Goal: Information Seeking & Learning: Learn about a topic

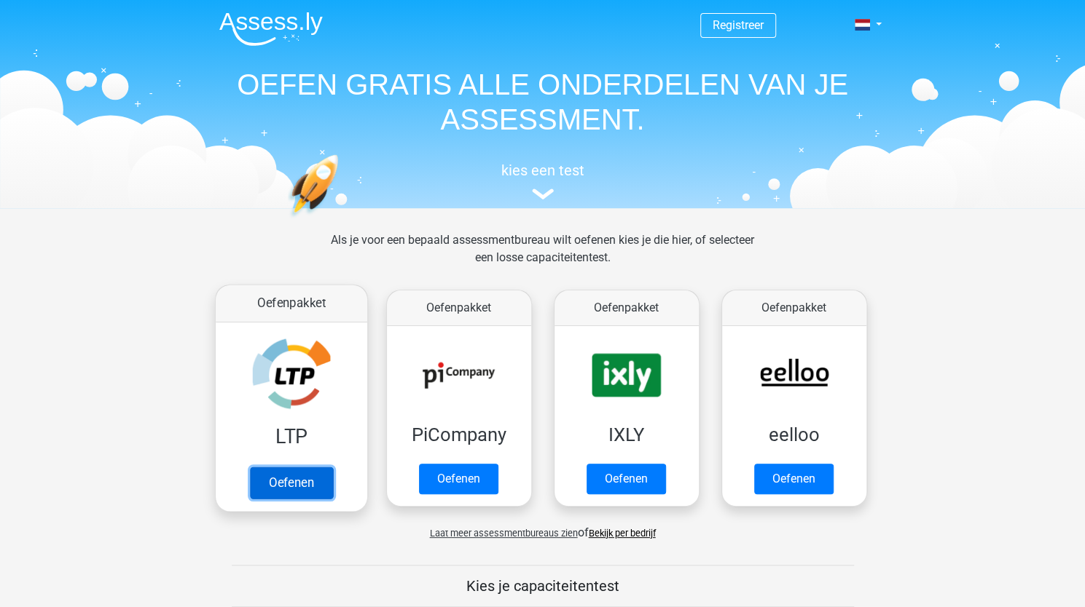
click at [318, 467] on link "Oefenen" at bounding box center [290, 483] width 83 height 32
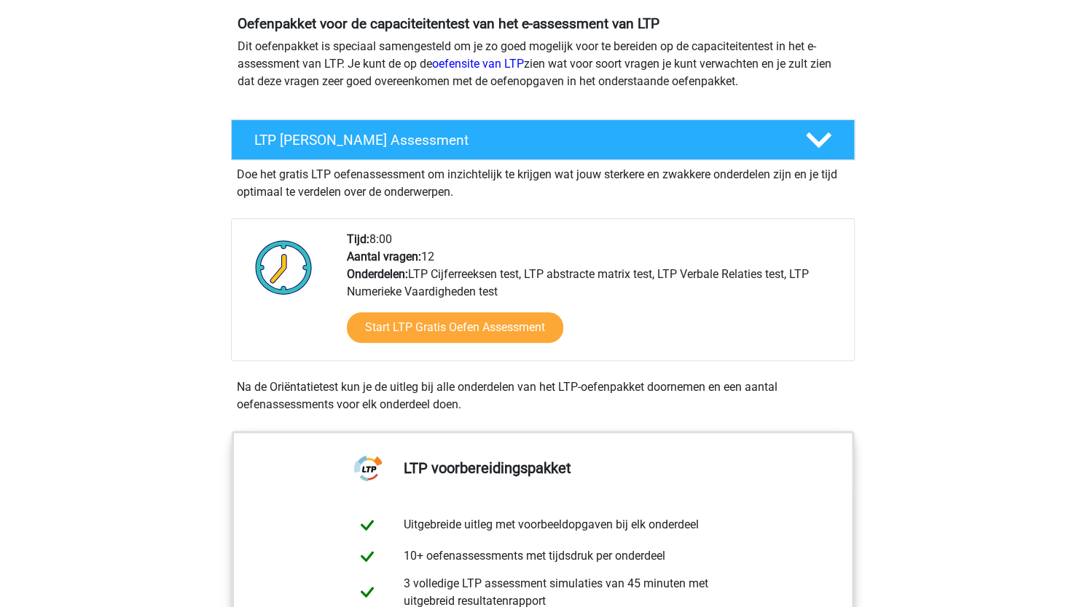
scroll to position [162, 0]
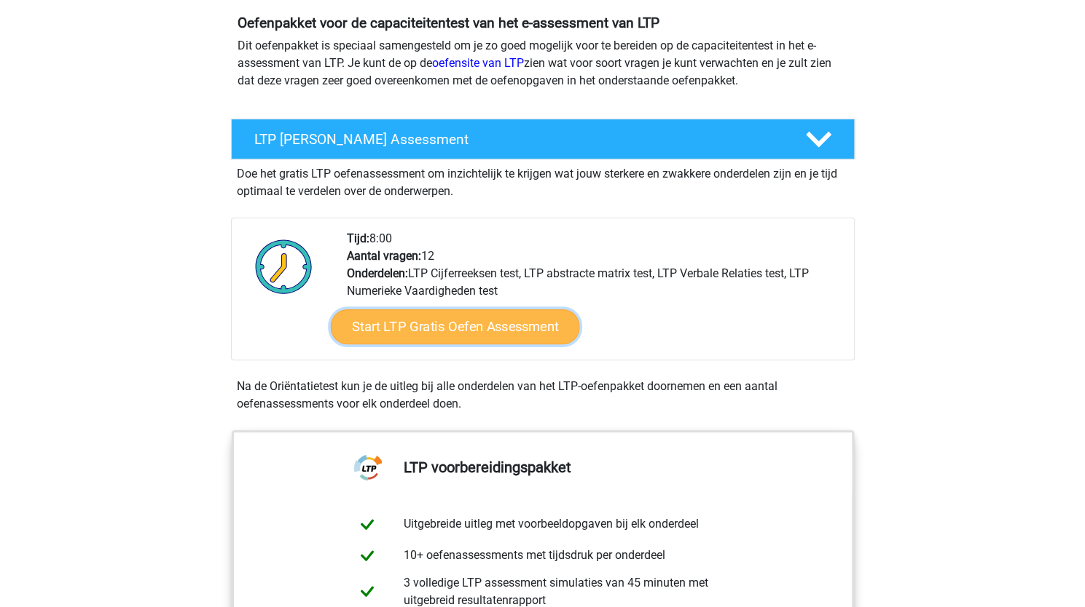
click at [468, 333] on link "Start LTP Gratis Oefen Assessment" at bounding box center [454, 327] width 249 height 35
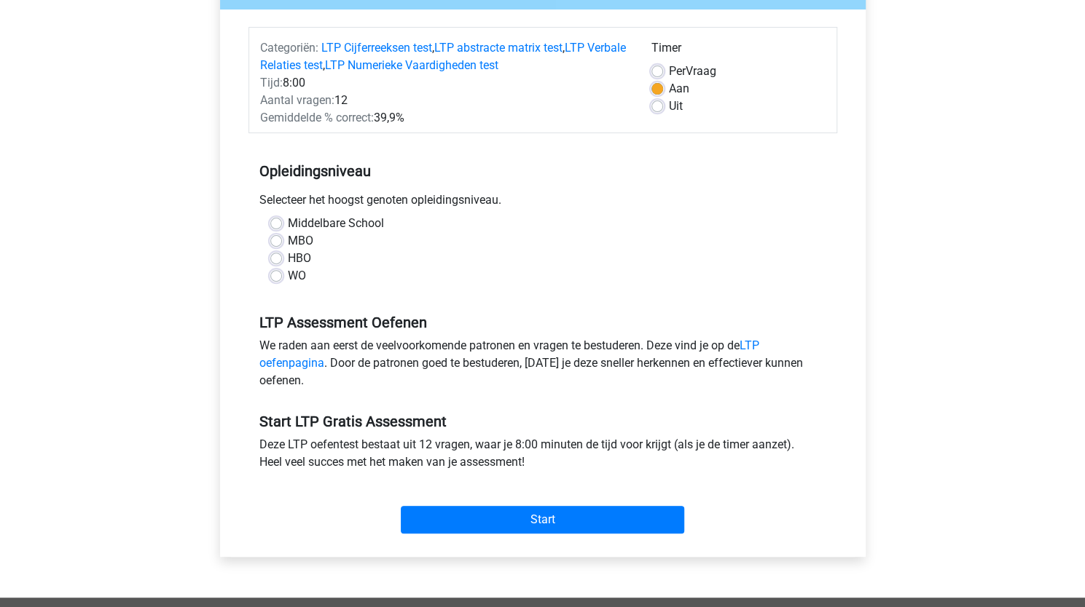
scroll to position [163, 0]
click at [288, 259] on label "HBO" at bounding box center [299, 257] width 23 height 17
click at [275, 259] on input "HBO" at bounding box center [276, 256] width 12 height 15
radio input "true"
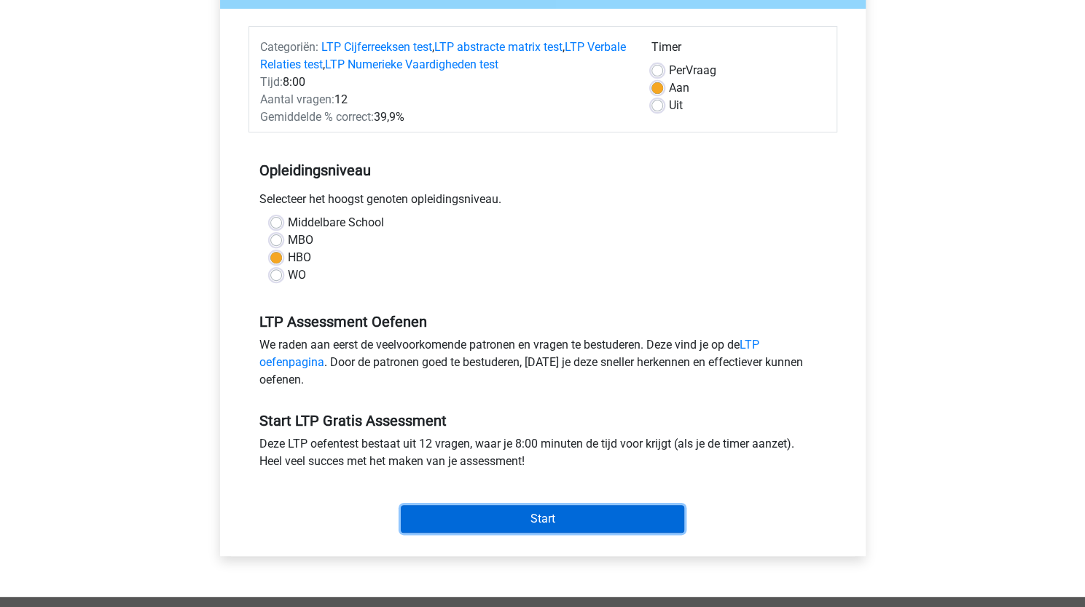
click at [545, 519] on input "Start" at bounding box center [542, 519] width 283 height 28
click at [539, 512] on input "Start" at bounding box center [542, 519] width 283 height 28
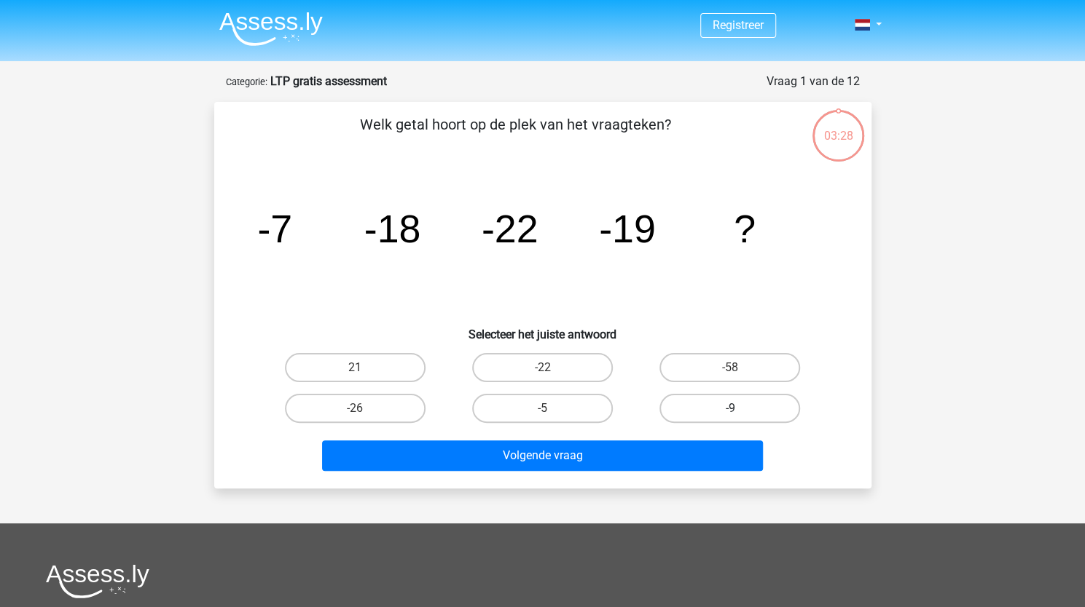
click at [766, 409] on label "-9" at bounding box center [729, 408] width 141 height 29
click at [739, 409] on input "-9" at bounding box center [734, 413] width 9 height 9
radio input "true"
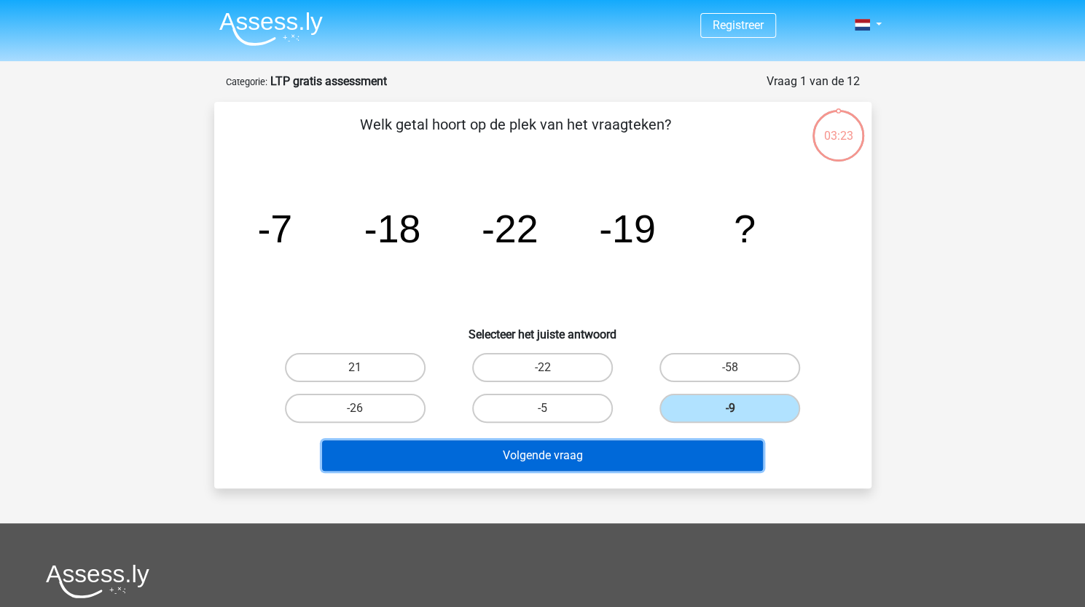
click at [629, 457] on button "Volgende vraag" at bounding box center [542, 456] width 441 height 31
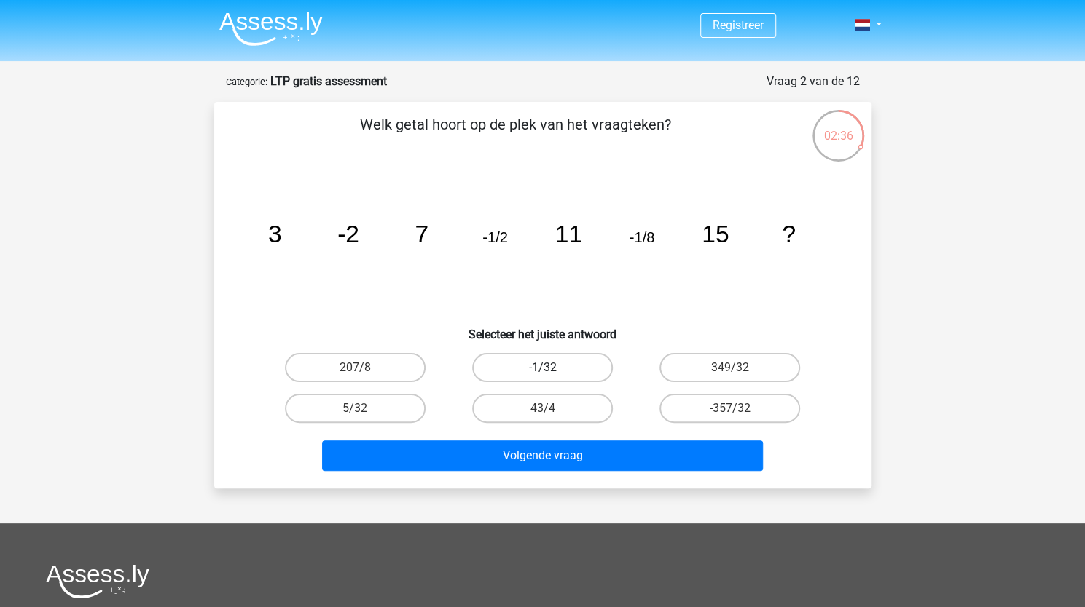
click at [566, 355] on label "-1/32" at bounding box center [542, 367] width 141 height 29
click at [551, 368] on input "-1/32" at bounding box center [546, 372] width 9 height 9
radio input "true"
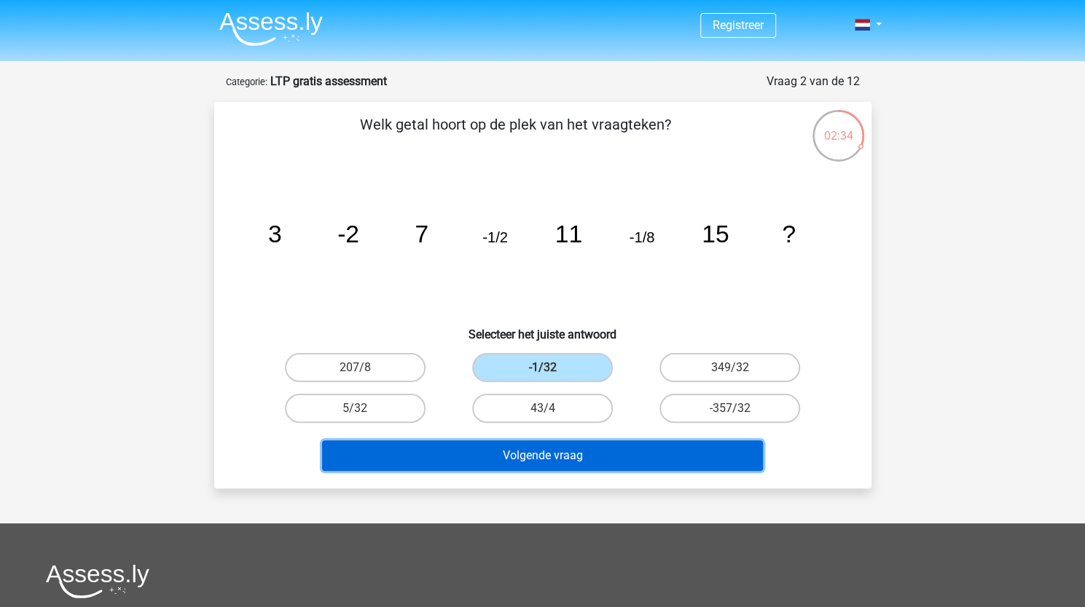
click at [577, 466] on button "Volgende vraag" at bounding box center [542, 456] width 441 height 31
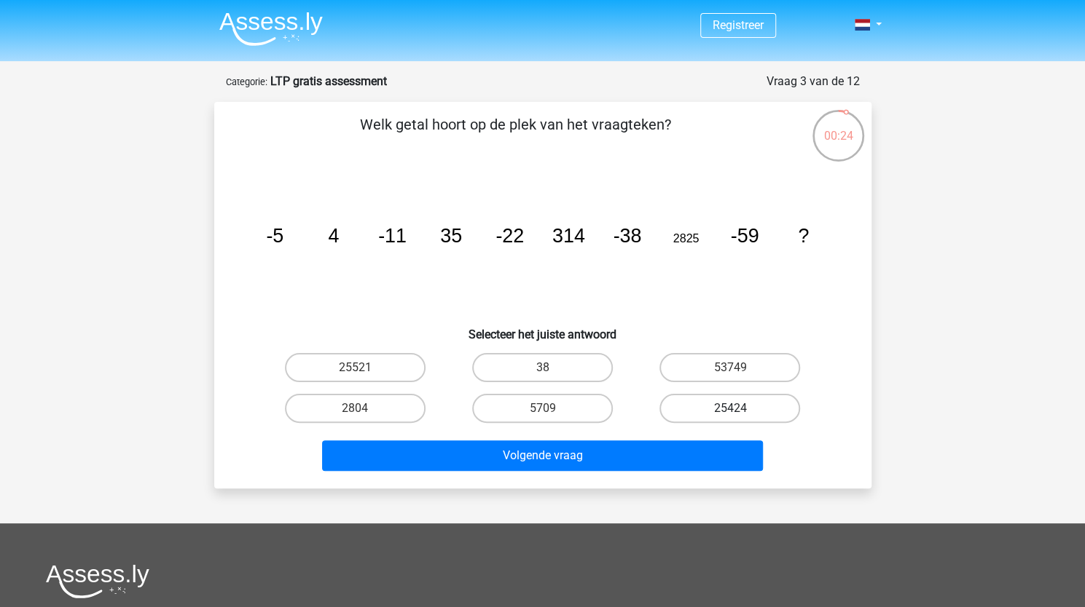
click at [795, 414] on label "25424" at bounding box center [729, 408] width 141 height 29
click at [739, 414] on input "25424" at bounding box center [734, 413] width 9 height 9
radio input "true"
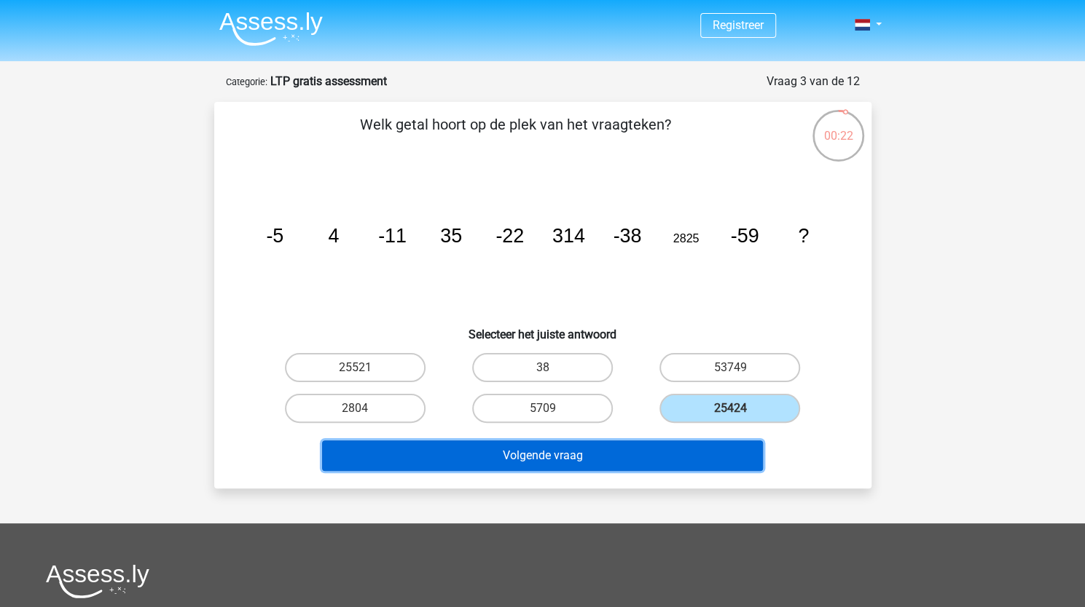
click at [536, 464] on button "Volgende vraag" at bounding box center [542, 456] width 441 height 31
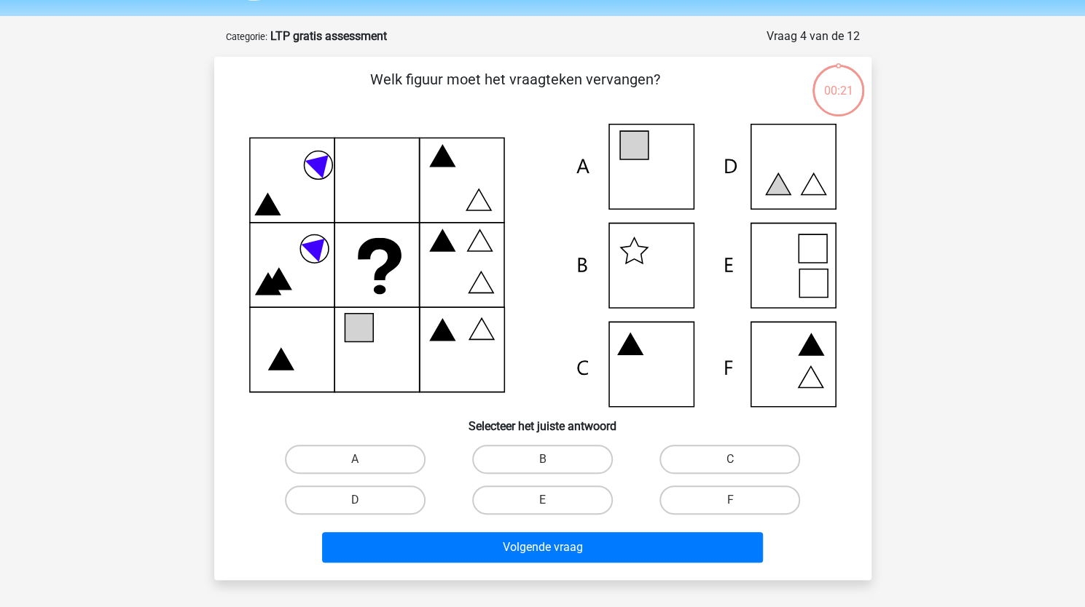
scroll to position [73, 0]
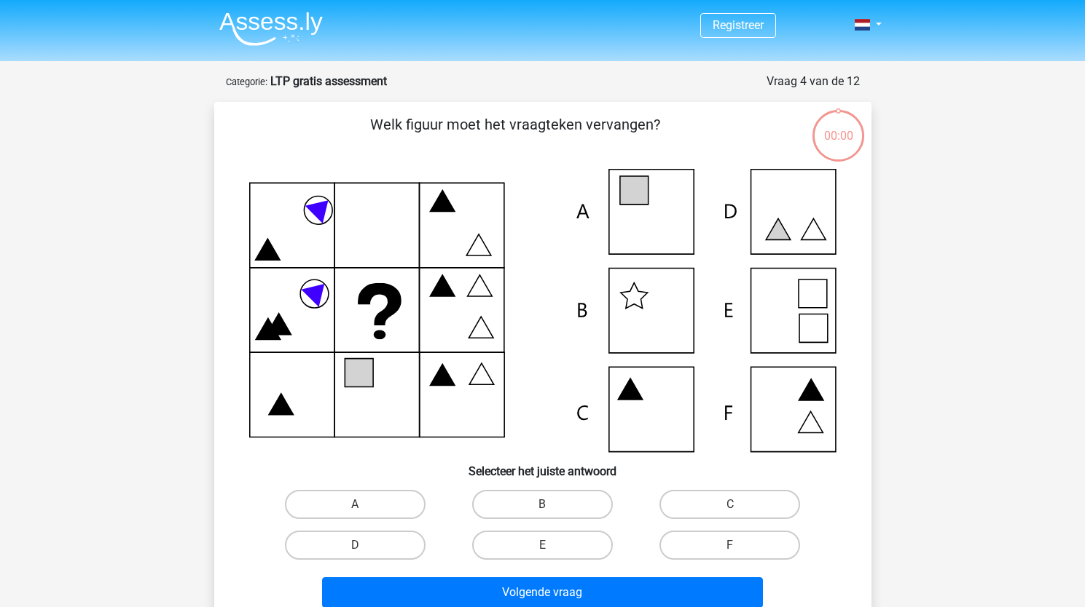
scroll to position [73, 0]
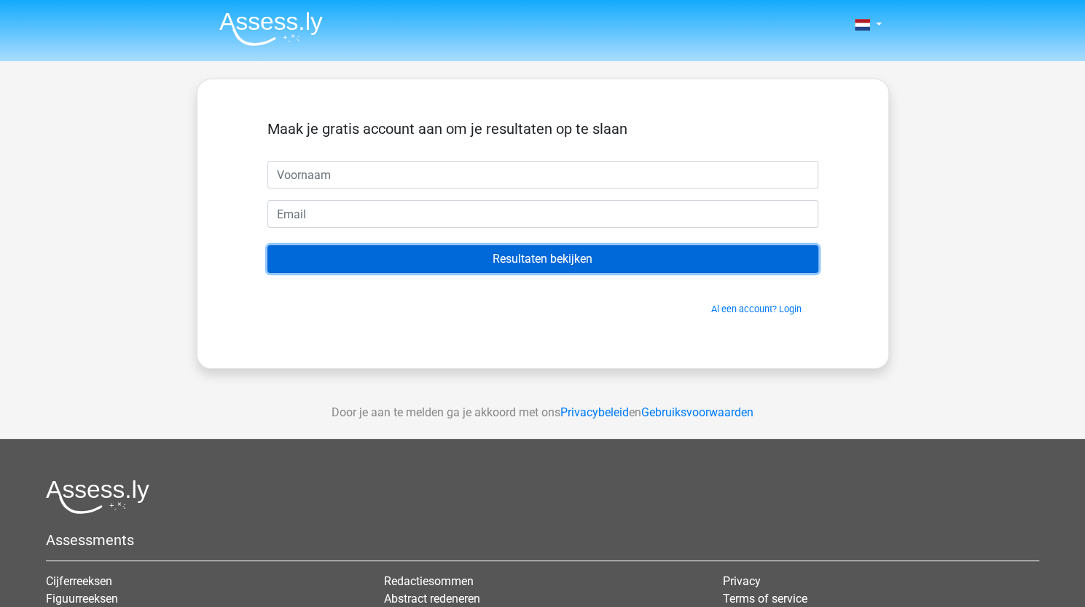
click at [587, 270] on input "Resultaten bekijken" at bounding box center [542, 259] width 551 height 28
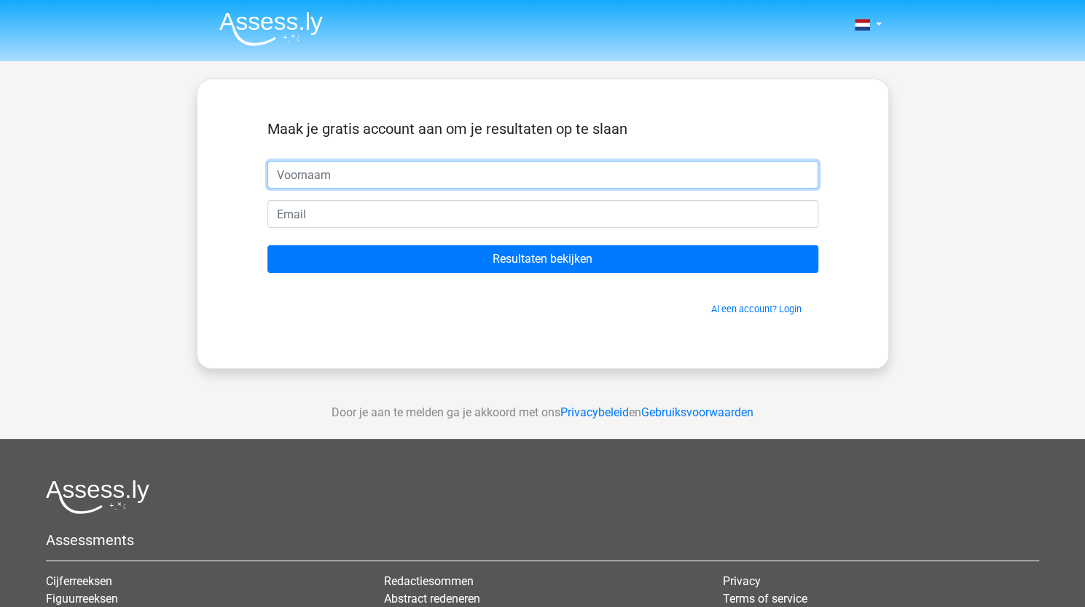
click at [476, 180] on input "text" at bounding box center [542, 175] width 551 height 28
type input "ab"
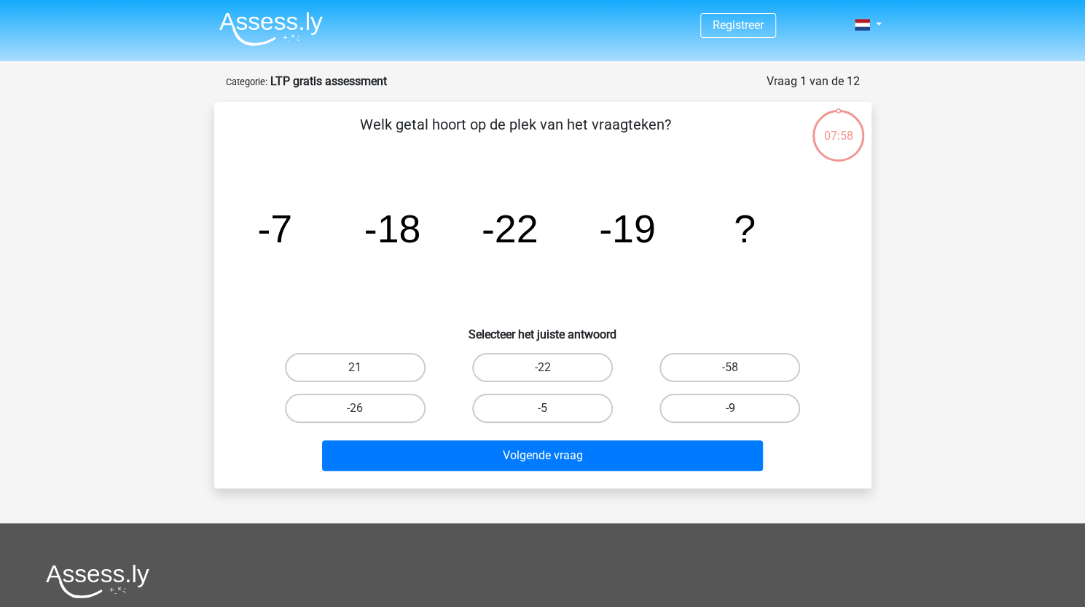
click at [710, 406] on label "-9" at bounding box center [729, 408] width 141 height 29
click at [730, 409] on input "-9" at bounding box center [734, 413] width 9 height 9
radio input "true"
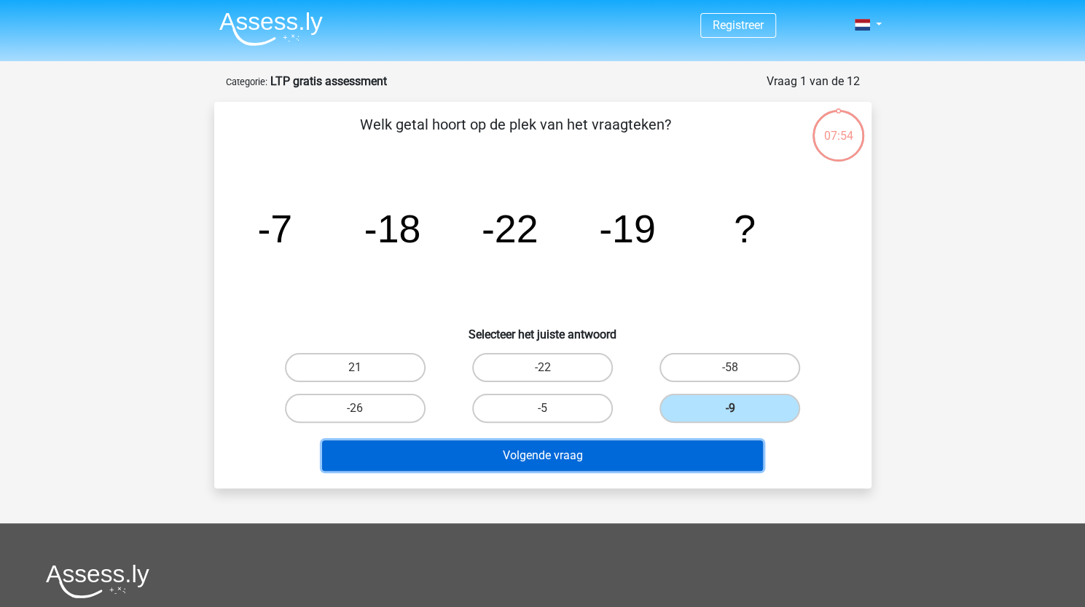
click at [632, 452] on button "Volgende vraag" at bounding box center [542, 456] width 441 height 31
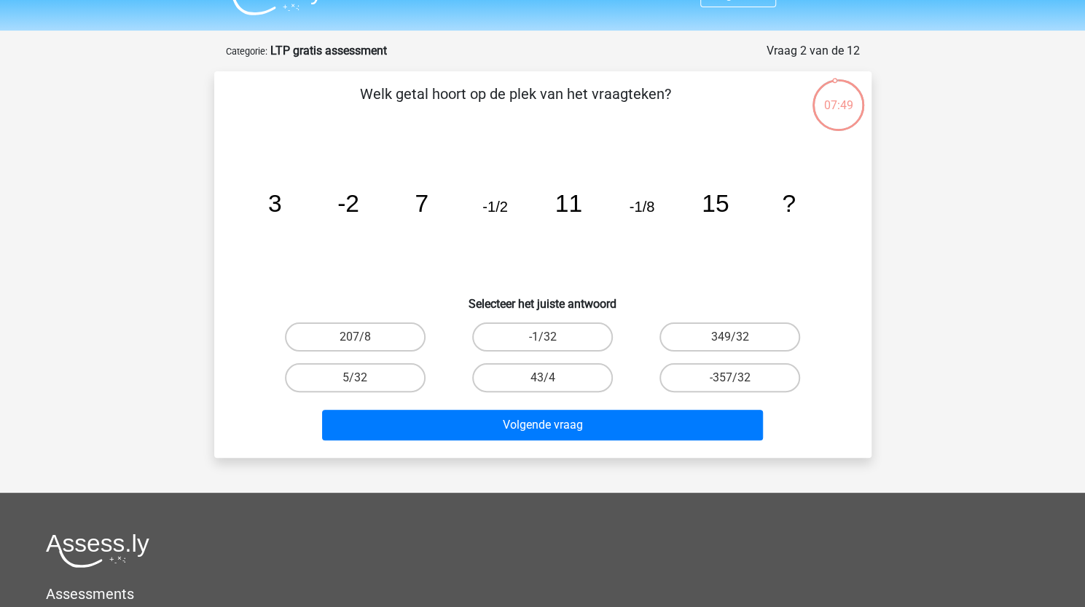
scroll to position [19, 0]
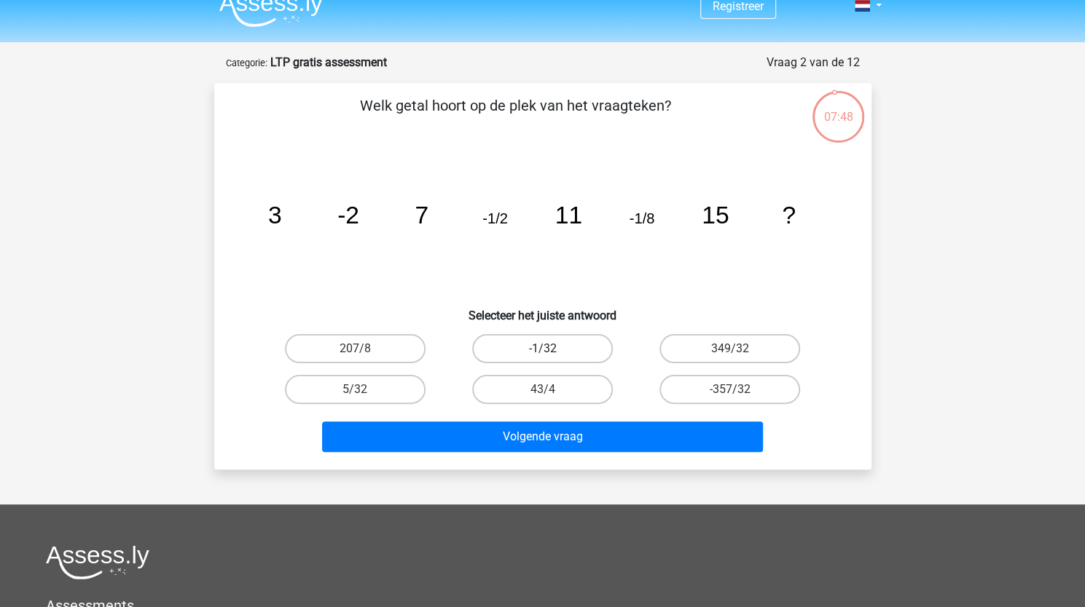
click at [562, 342] on label "-1/32" at bounding box center [542, 348] width 141 height 29
click at [551, 349] on input "-1/32" at bounding box center [546, 353] width 9 height 9
radio input "true"
click at [581, 452] on div "Volgende vraag" at bounding box center [542, 440] width 562 height 36
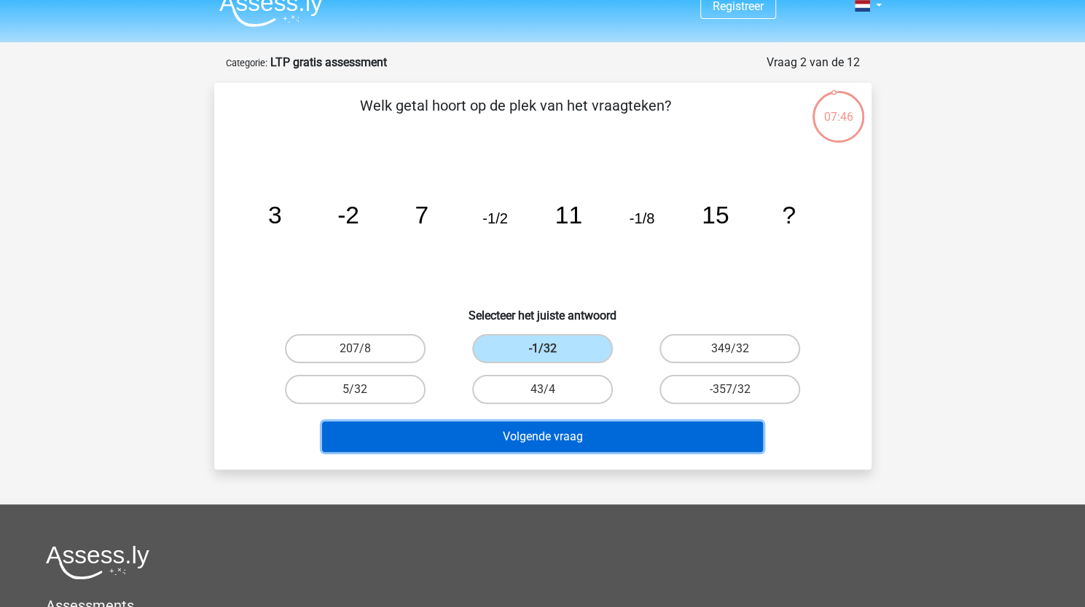
click at [590, 431] on button "Volgende vraag" at bounding box center [542, 437] width 441 height 31
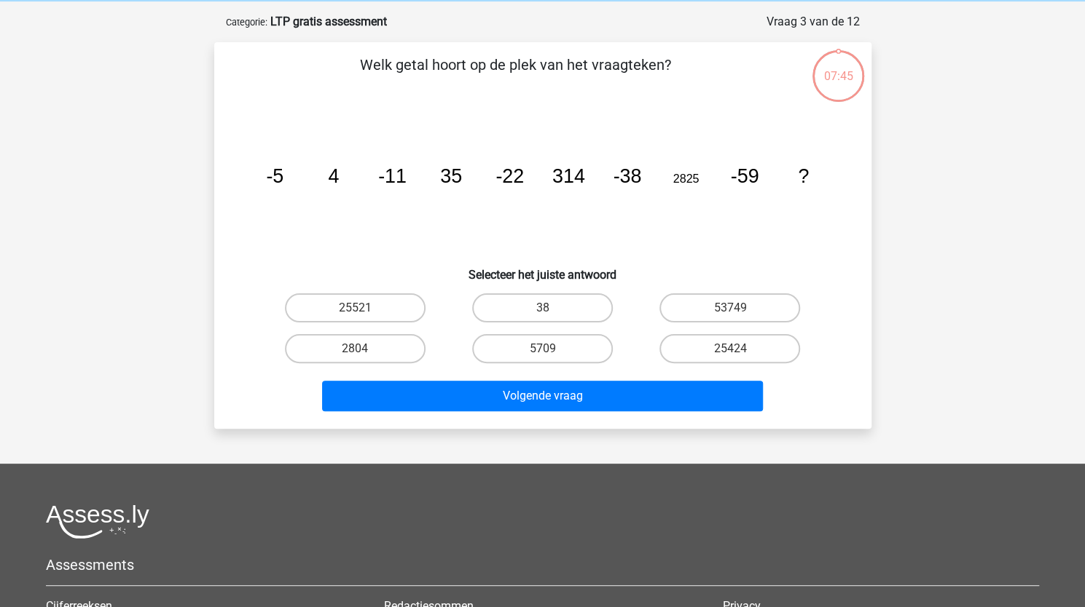
scroll to position [73, 0]
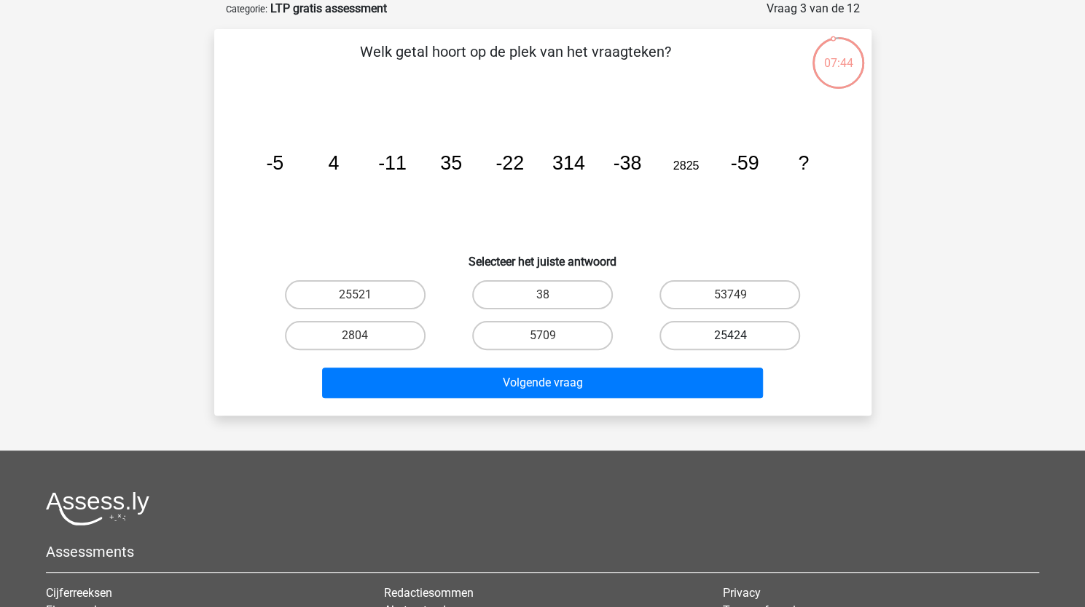
click at [725, 343] on label "25424" at bounding box center [729, 335] width 141 height 29
click at [730, 343] on input "25424" at bounding box center [734, 340] width 9 height 9
radio input "true"
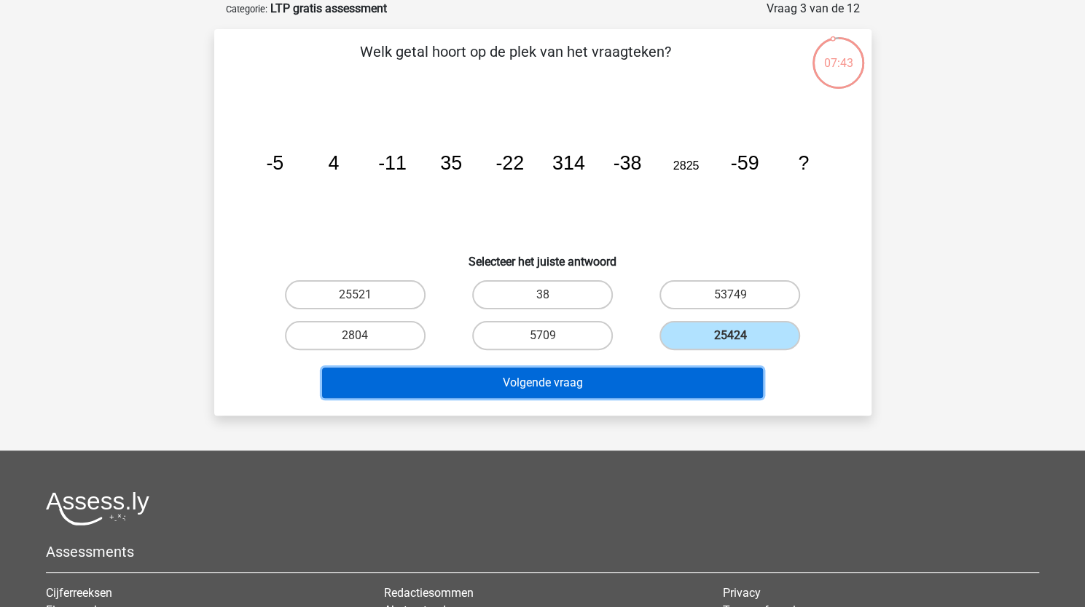
click at [611, 384] on button "Volgende vraag" at bounding box center [542, 383] width 441 height 31
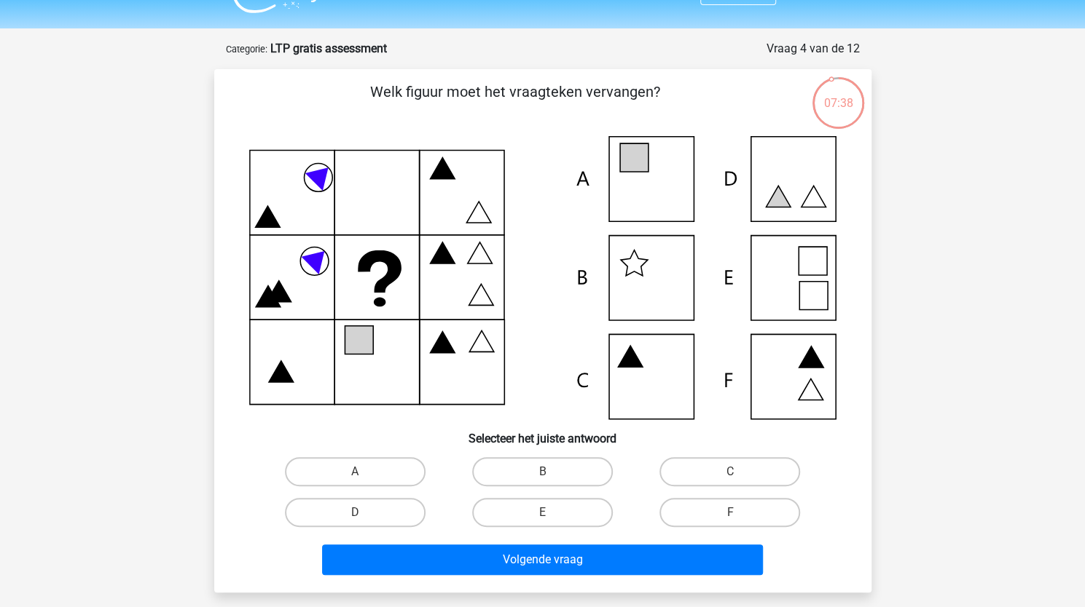
scroll to position [34, 0]
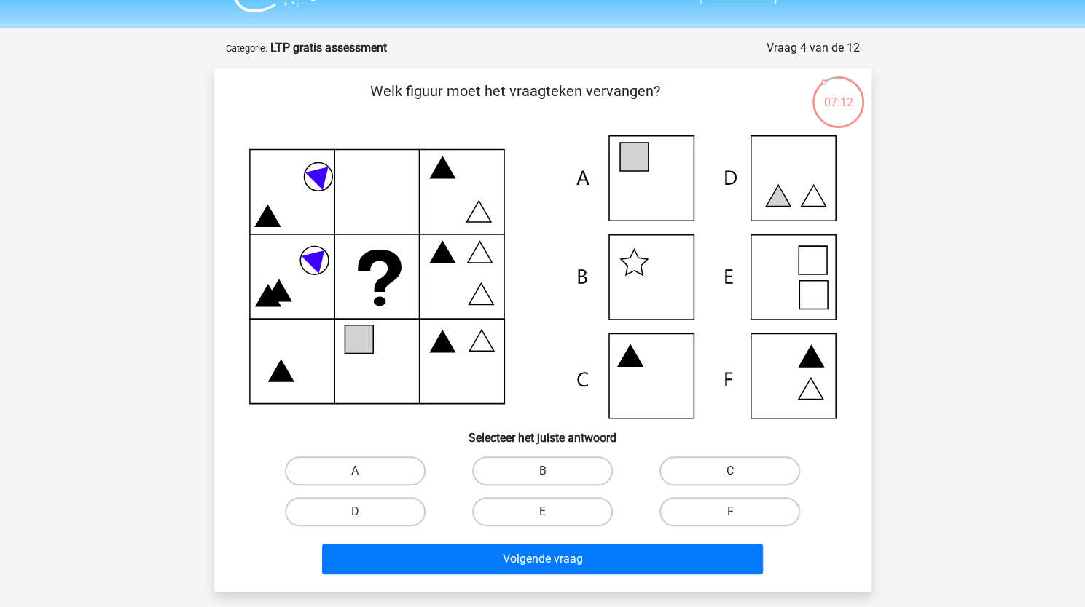
click at [725, 471] on label "C" at bounding box center [729, 471] width 141 height 29
click at [730, 471] on input "C" at bounding box center [734, 475] width 9 height 9
radio input "true"
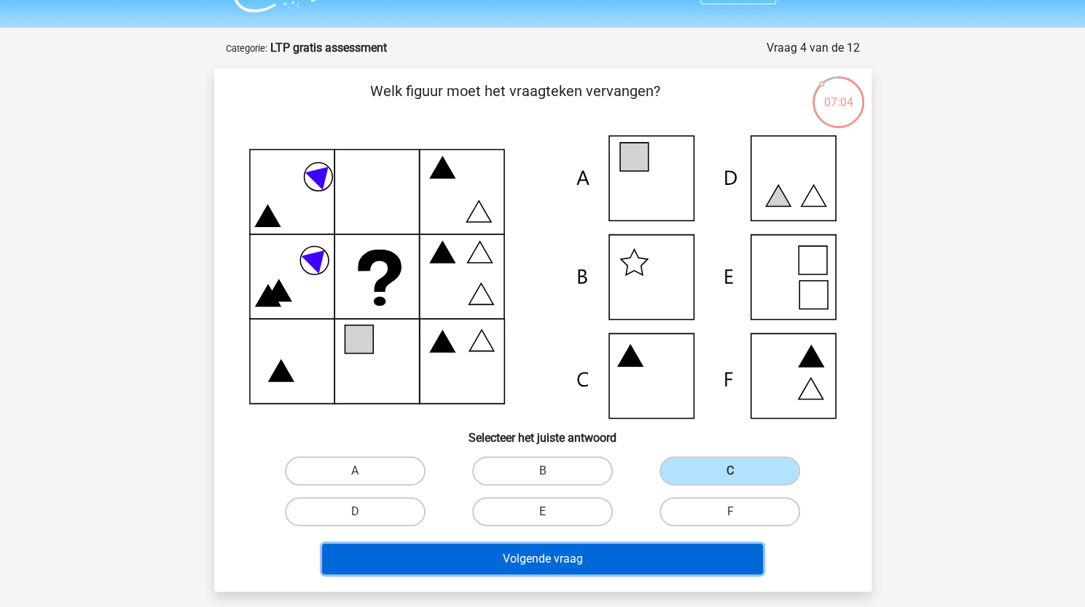
click at [569, 558] on button "Volgende vraag" at bounding box center [542, 559] width 441 height 31
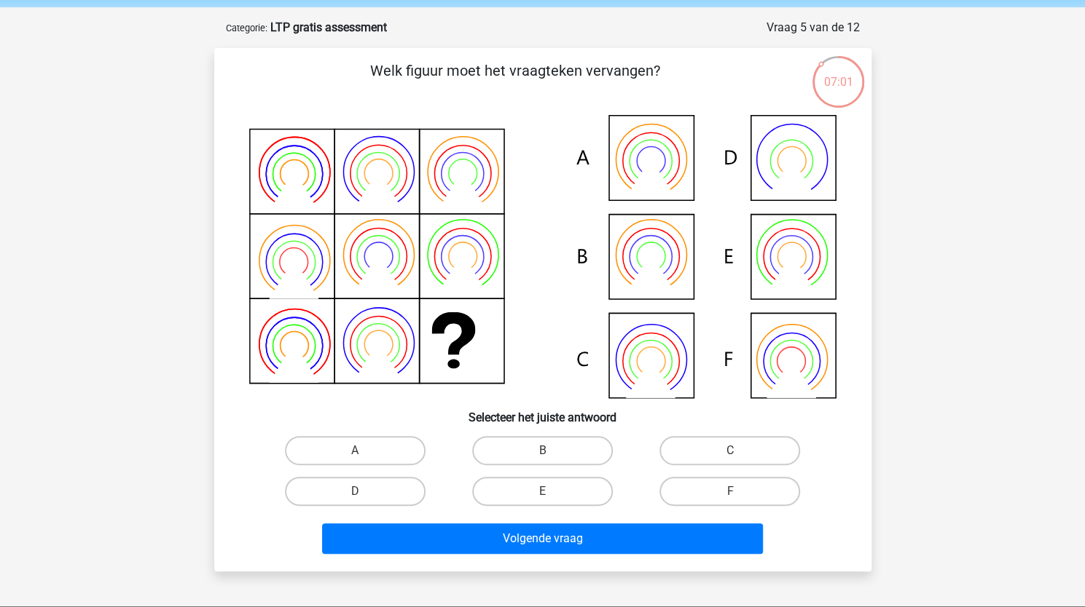
scroll to position [51, 0]
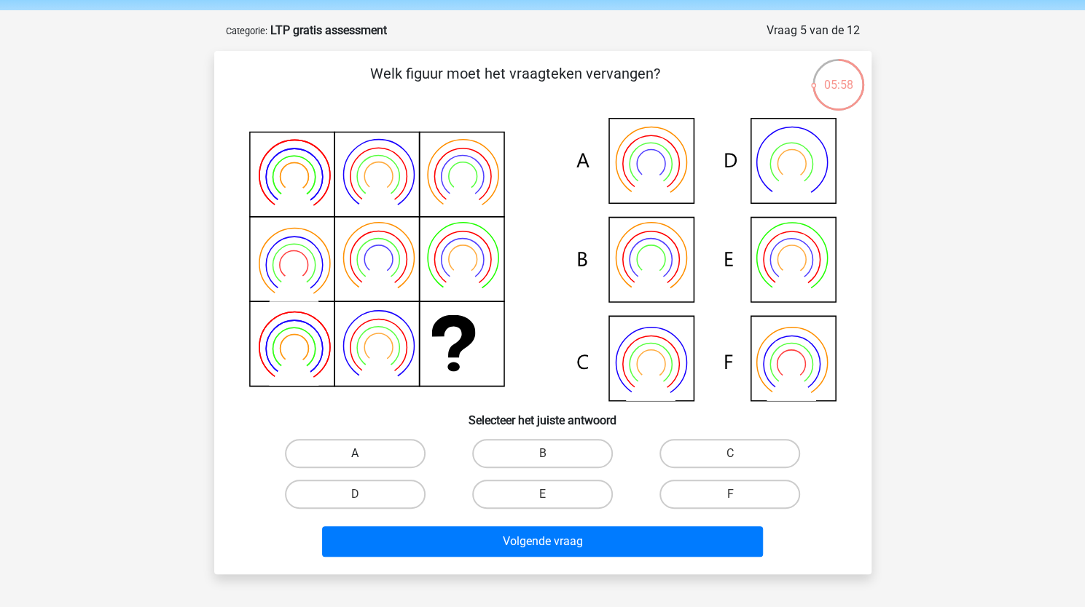
click at [347, 444] on label "A" at bounding box center [355, 453] width 141 height 29
click at [355, 454] on input "A" at bounding box center [359, 458] width 9 height 9
radio input "true"
click at [665, 255] on icon at bounding box center [542, 259] width 587 height 283
click at [532, 452] on label "B" at bounding box center [542, 453] width 141 height 29
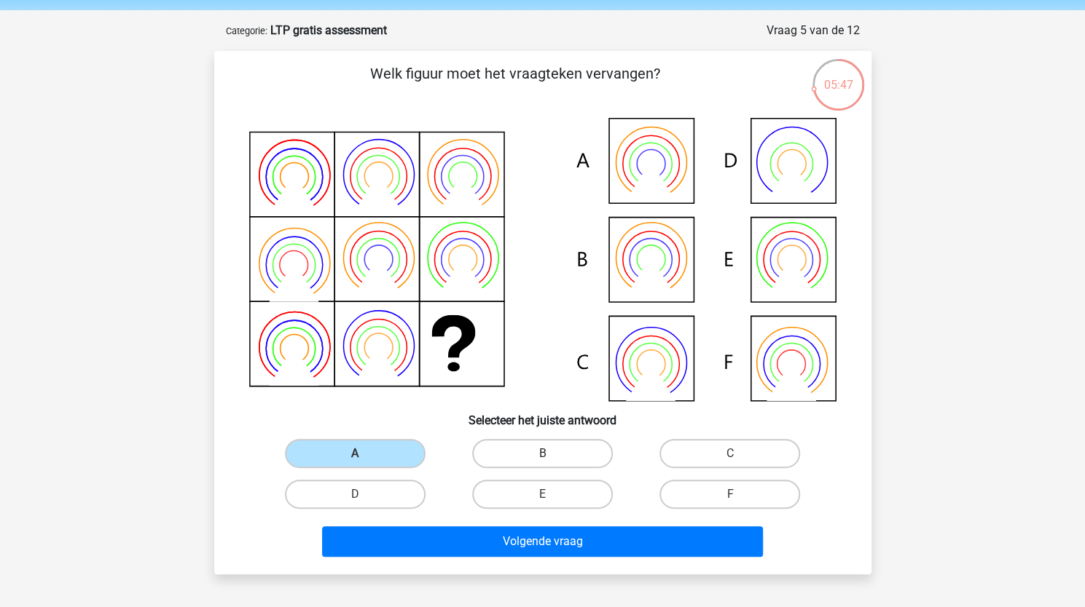
click at [542, 454] on input "B" at bounding box center [546, 458] width 9 height 9
radio input "true"
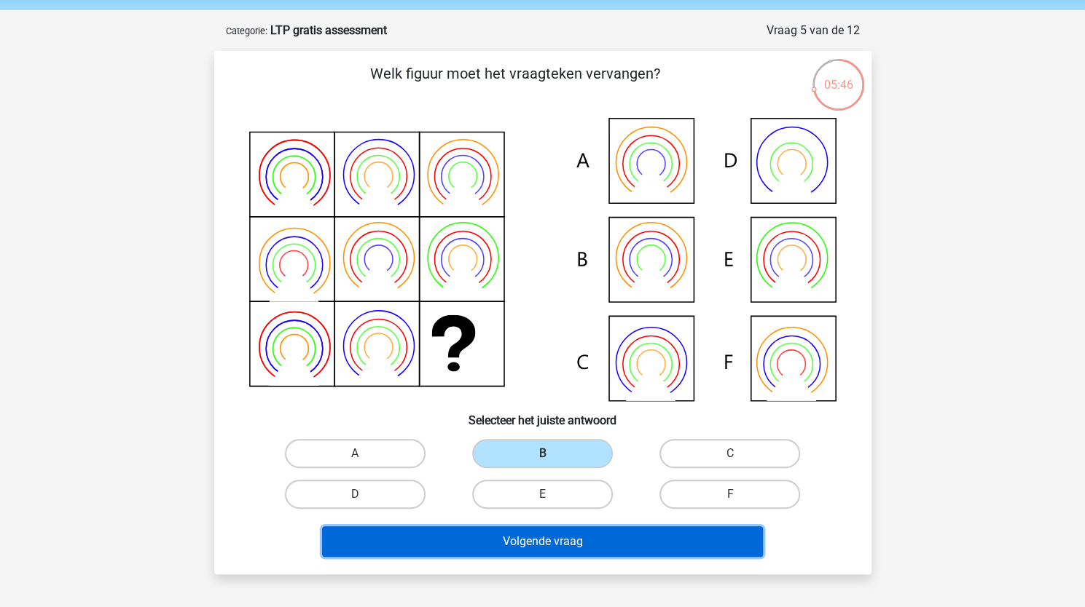
click at [539, 544] on button "Volgende vraag" at bounding box center [542, 542] width 441 height 31
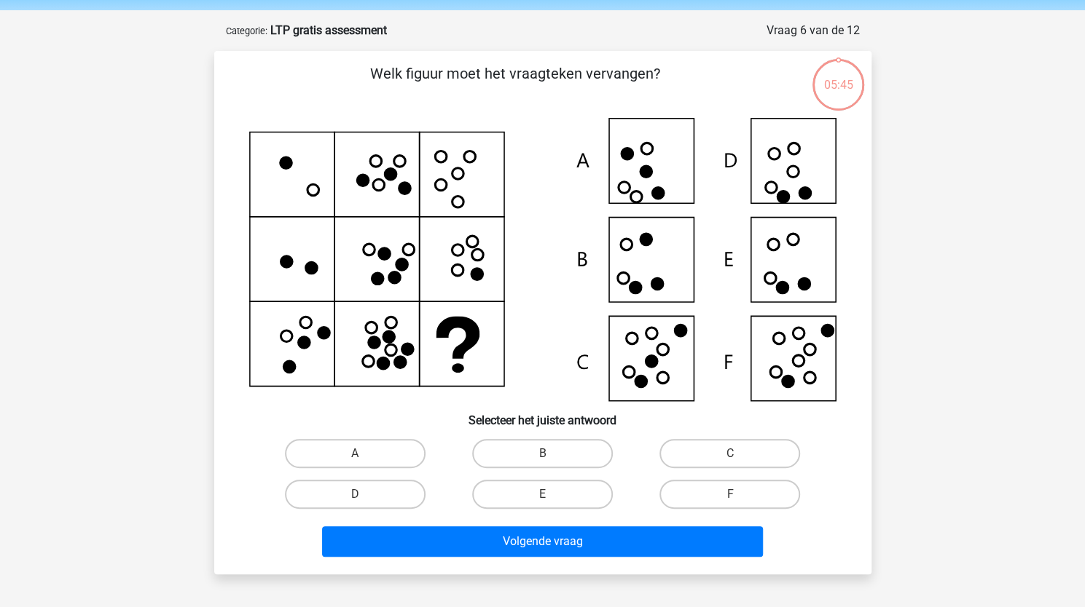
scroll to position [73, 0]
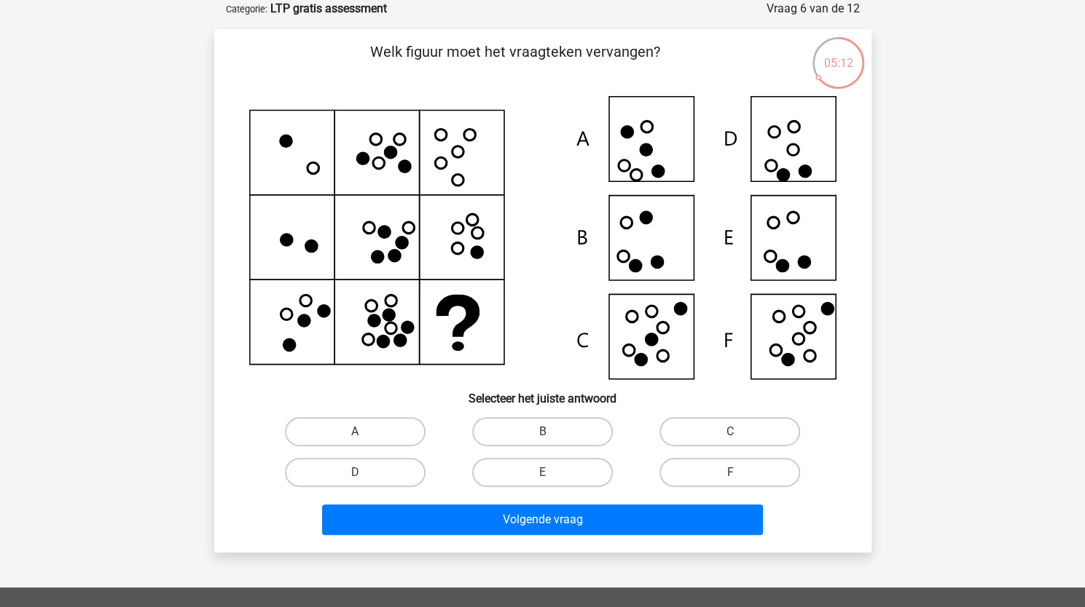
click at [326, 361] on icon at bounding box center [542, 237] width 587 height 283
click at [511, 291] on icon at bounding box center [542, 237] width 587 height 283
click at [521, 276] on icon at bounding box center [542, 237] width 587 height 283
click at [511, 240] on icon at bounding box center [542, 237] width 587 height 283
click at [499, 342] on icon at bounding box center [542, 237] width 587 height 283
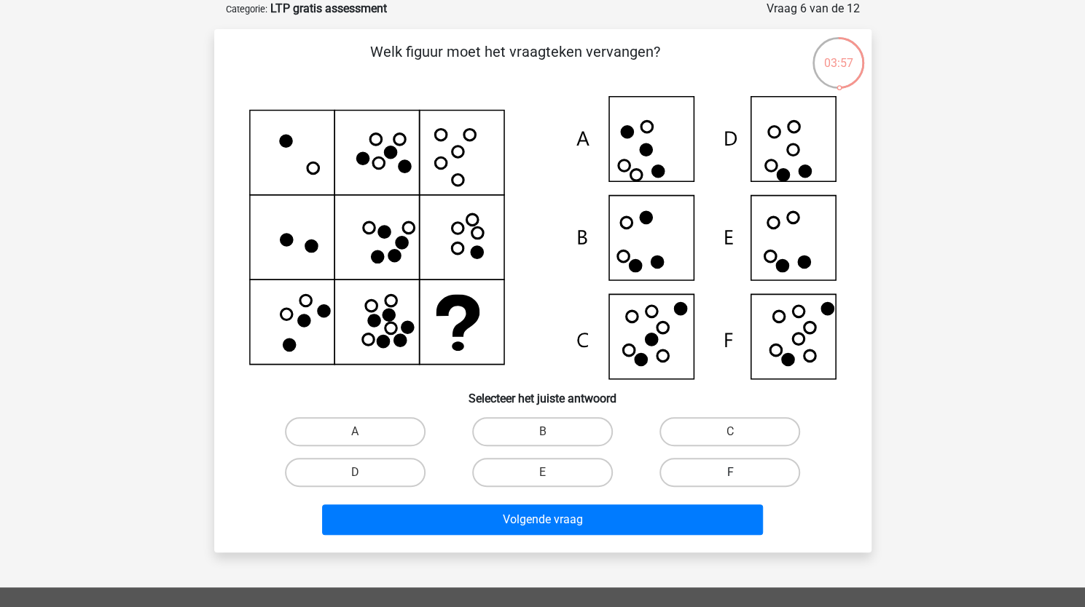
click at [728, 471] on label "F" at bounding box center [729, 472] width 141 height 29
click at [730, 473] on input "F" at bounding box center [734, 477] width 9 height 9
radio input "true"
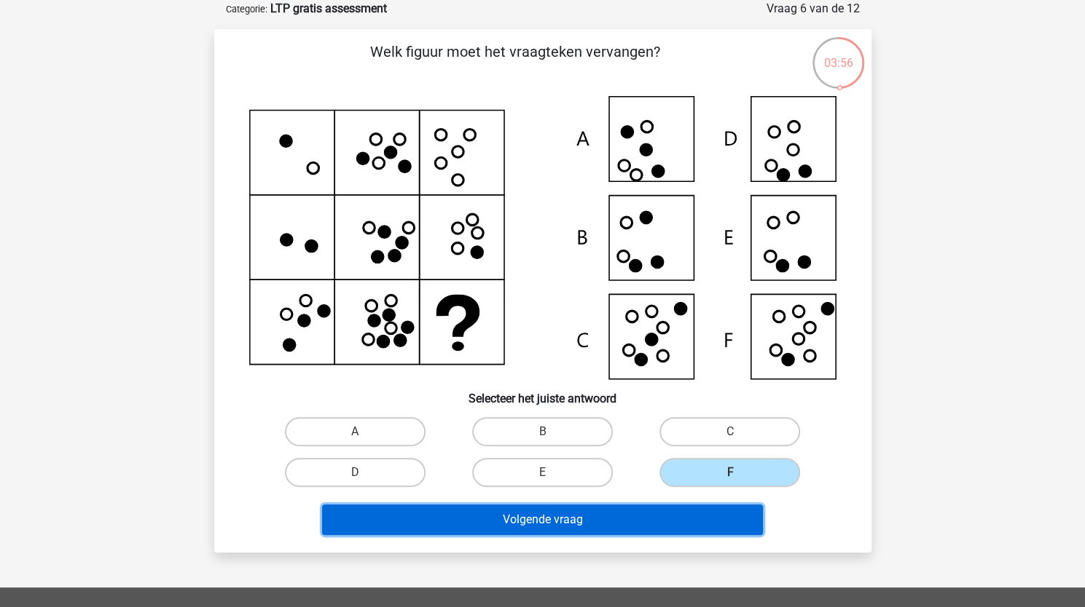
click at [581, 525] on button "Volgende vraag" at bounding box center [542, 520] width 441 height 31
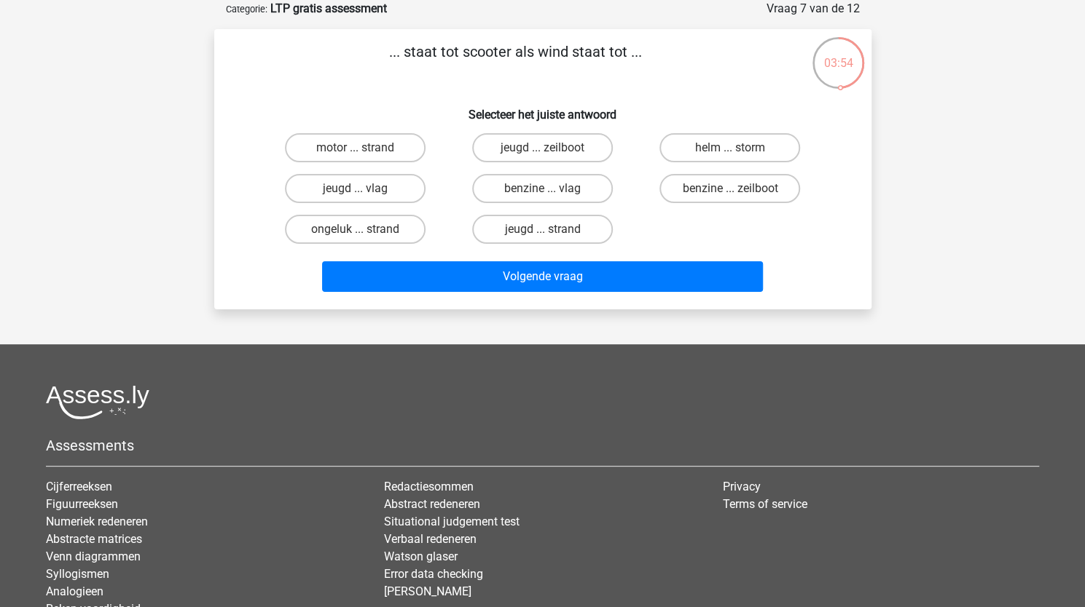
scroll to position [0, 0]
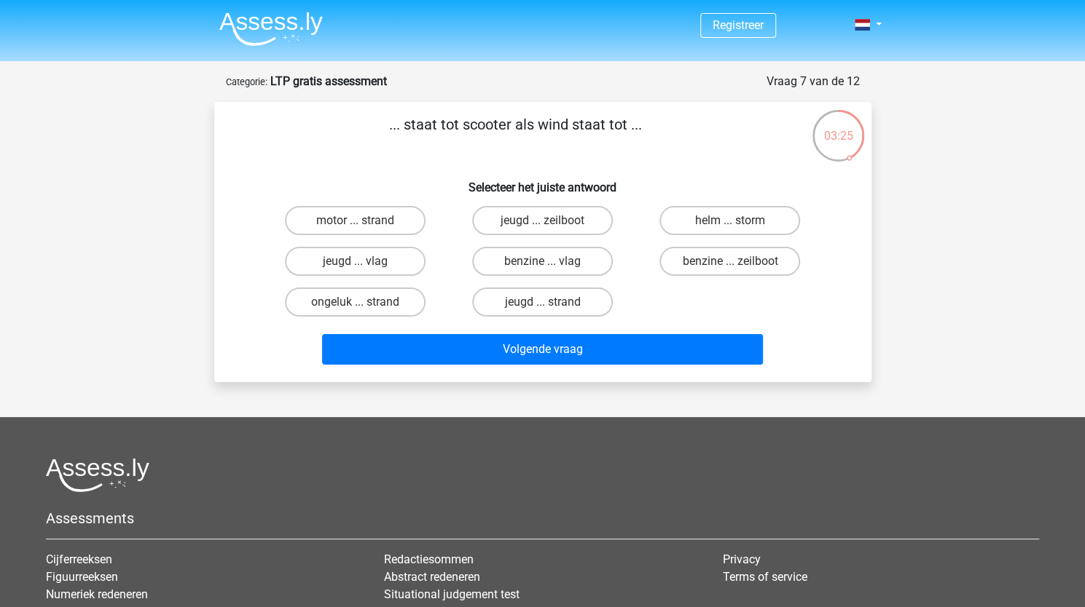
click at [543, 269] on input "benzine ... vlag" at bounding box center [546, 265] width 9 height 9
radio input "true"
click at [690, 263] on label "benzine ... zeilboot" at bounding box center [729, 261] width 141 height 29
click at [730, 263] on input "benzine ... zeilboot" at bounding box center [734, 265] width 9 height 9
radio input "true"
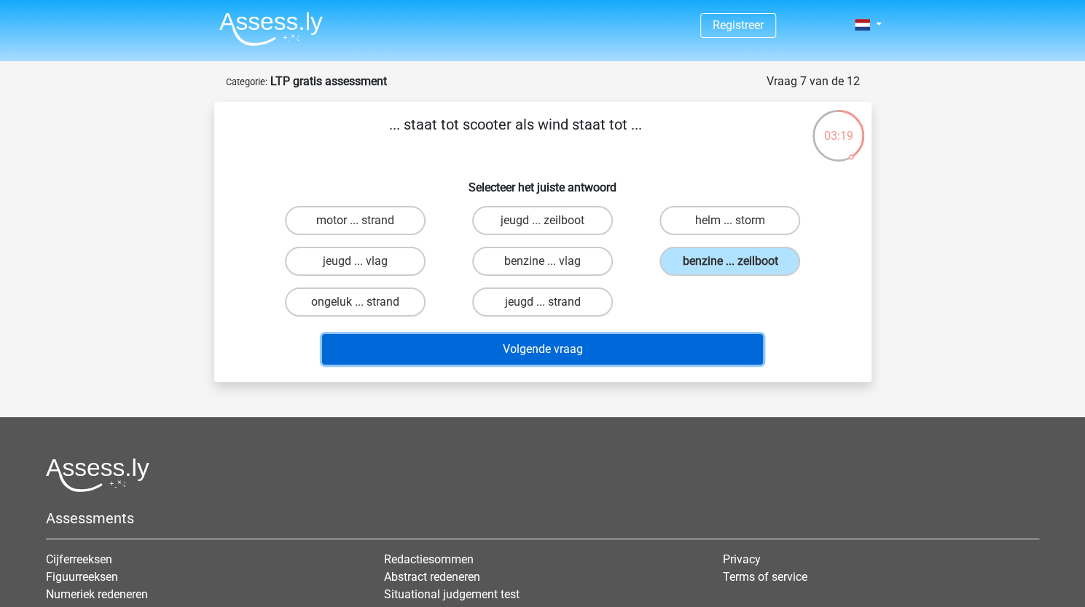
click at [605, 350] on button "Volgende vraag" at bounding box center [542, 349] width 441 height 31
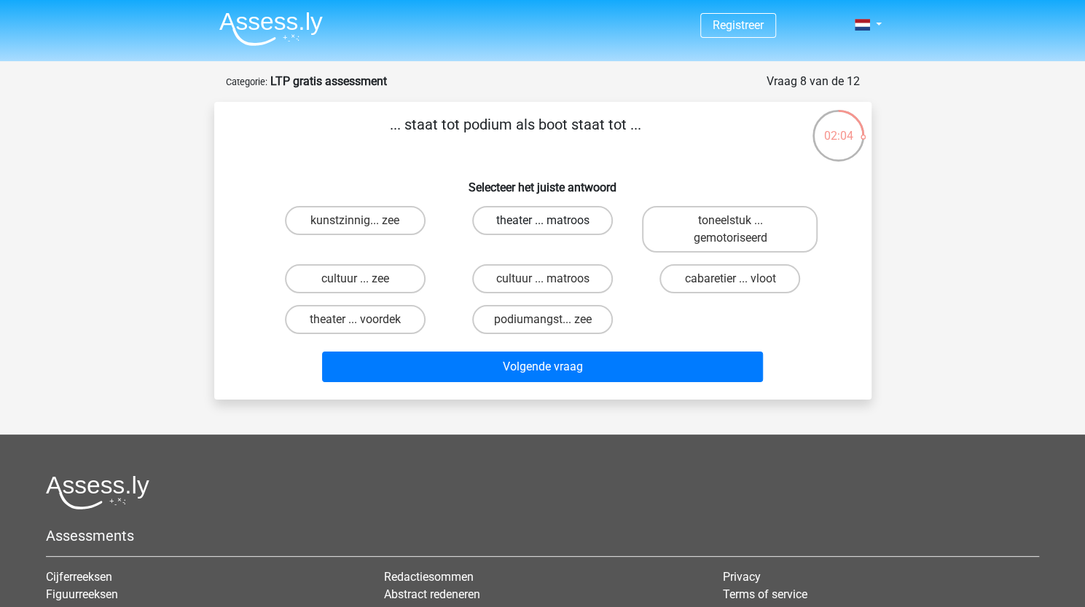
click at [557, 222] on label "theater ... matroos" at bounding box center [542, 220] width 141 height 29
click at [551, 222] on input "theater ... matroos" at bounding box center [546, 225] width 9 height 9
radio input "true"
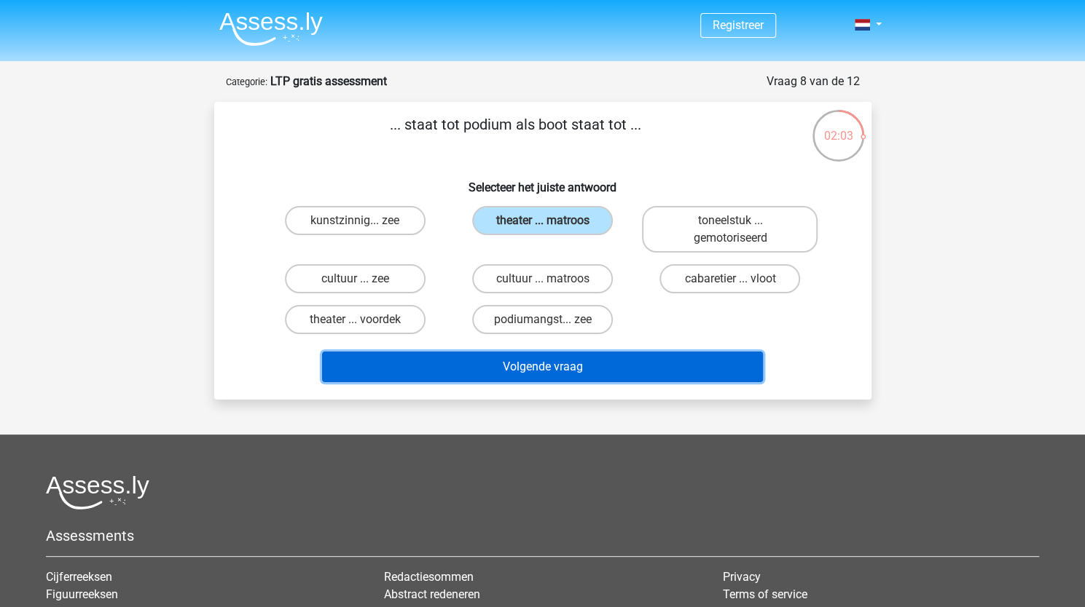
click at [586, 358] on button "Volgende vraag" at bounding box center [542, 367] width 441 height 31
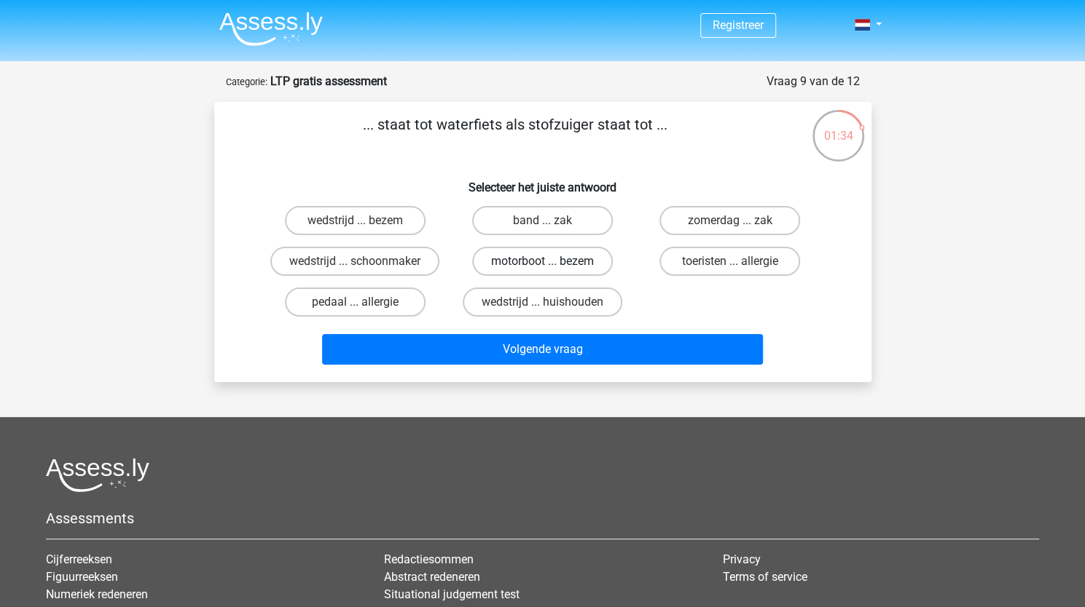
click at [538, 267] on label "motorboot ... bezem" at bounding box center [542, 261] width 141 height 29
click at [542, 267] on input "motorboot ... bezem" at bounding box center [546, 265] width 9 height 9
radio input "true"
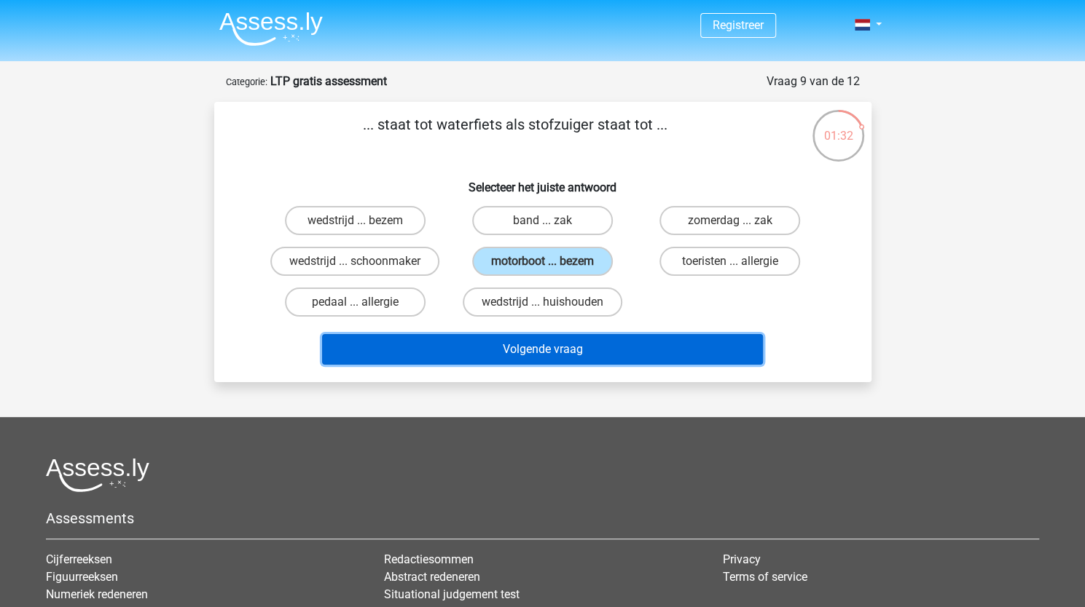
click at [533, 358] on button "Volgende vraag" at bounding box center [542, 349] width 441 height 31
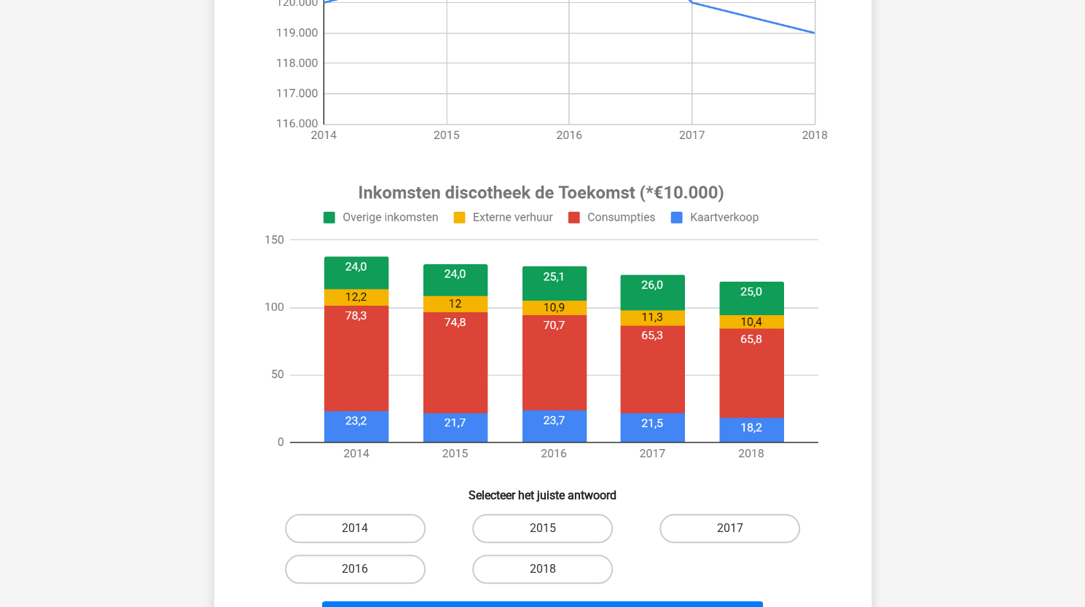
scroll to position [401, 0]
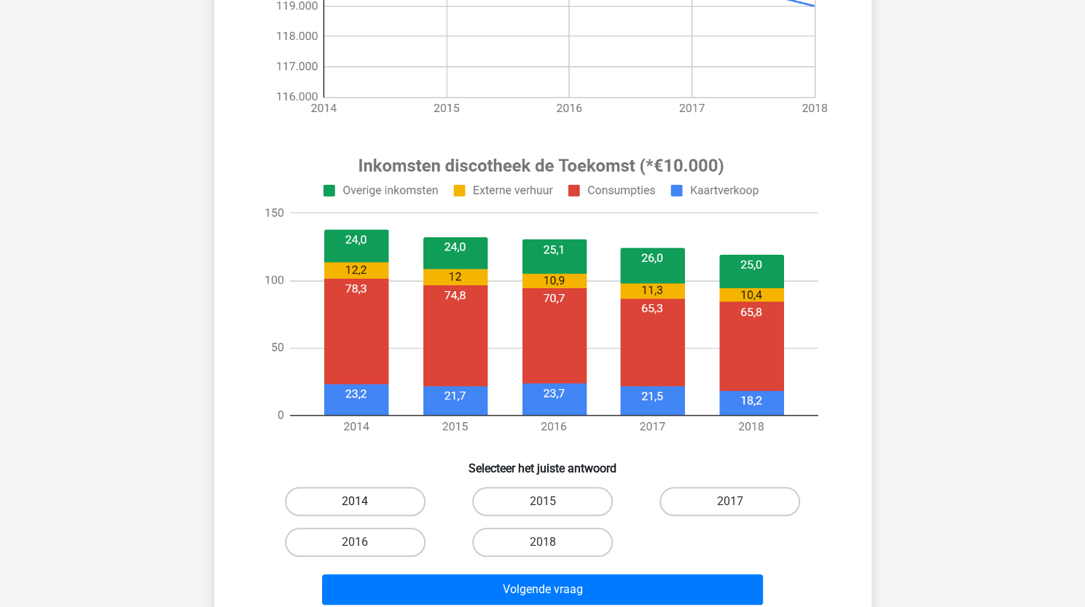
click at [376, 495] on label "2014" at bounding box center [355, 501] width 141 height 29
click at [364, 502] on input "2014" at bounding box center [359, 506] width 9 height 9
radio input "true"
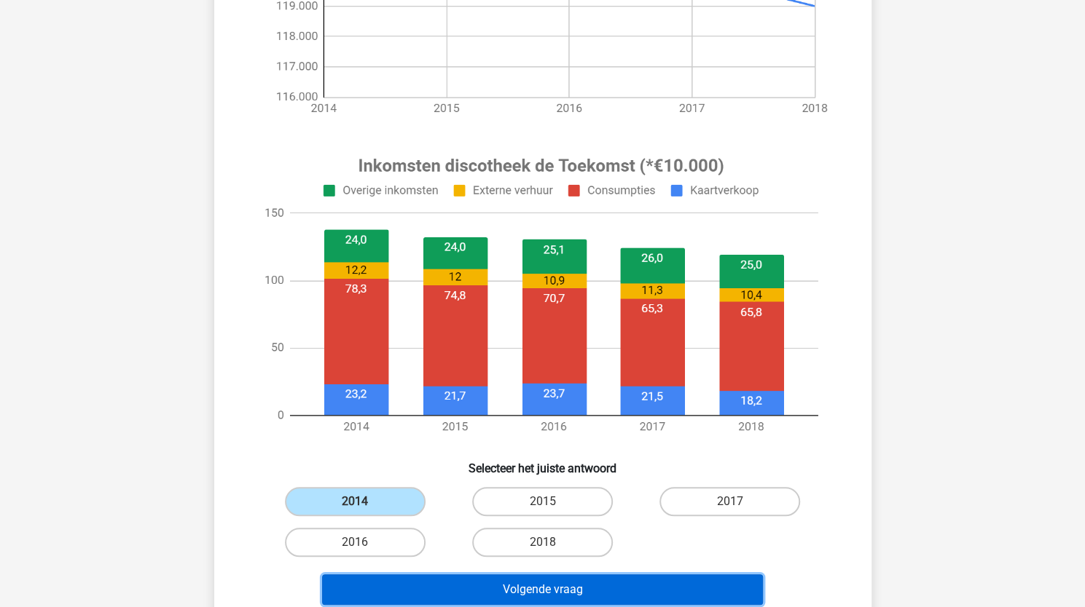
click at [522, 593] on button "Volgende vraag" at bounding box center [542, 590] width 441 height 31
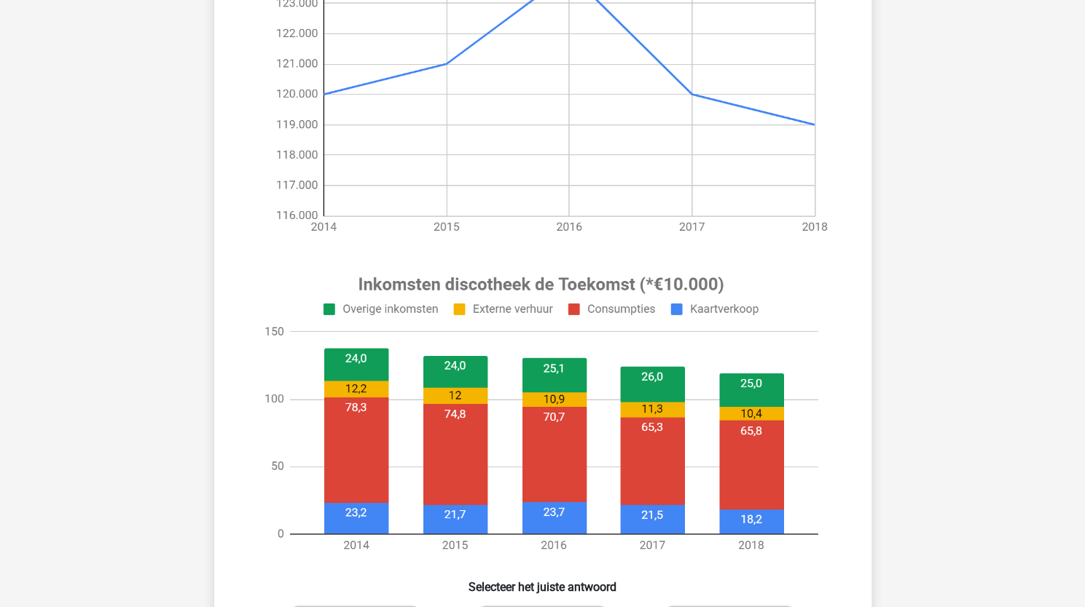
scroll to position [308, 0]
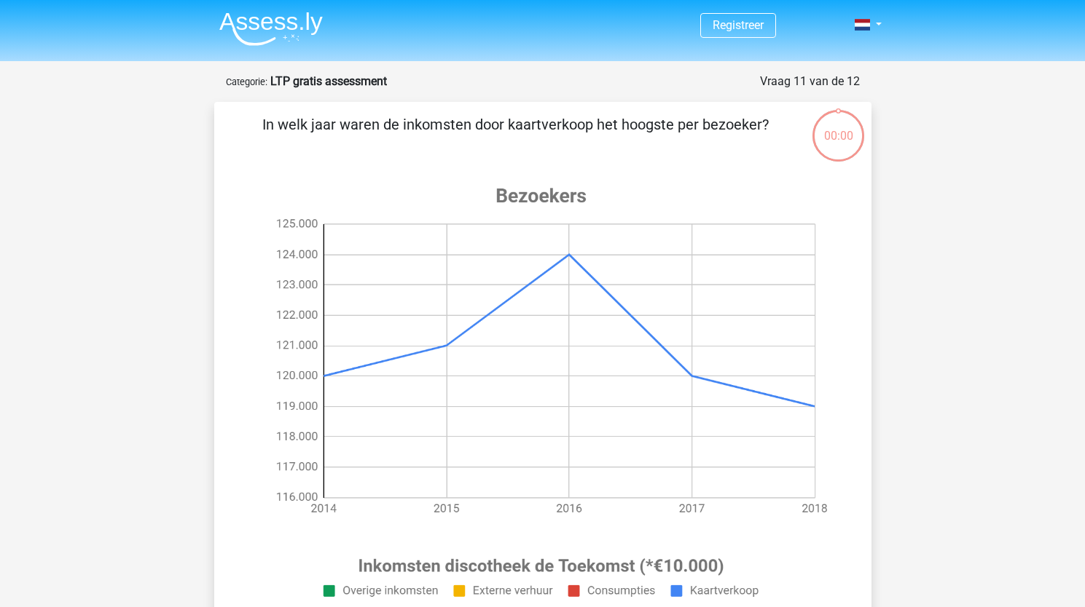
scroll to position [312, 0]
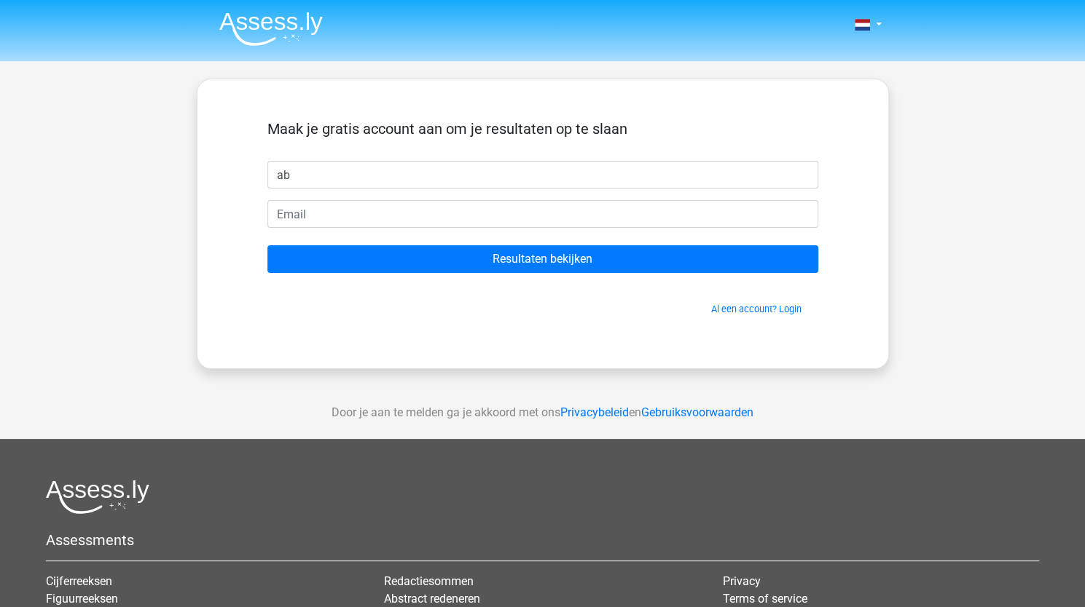
type input "a"
type input "[PERSON_NAME]"
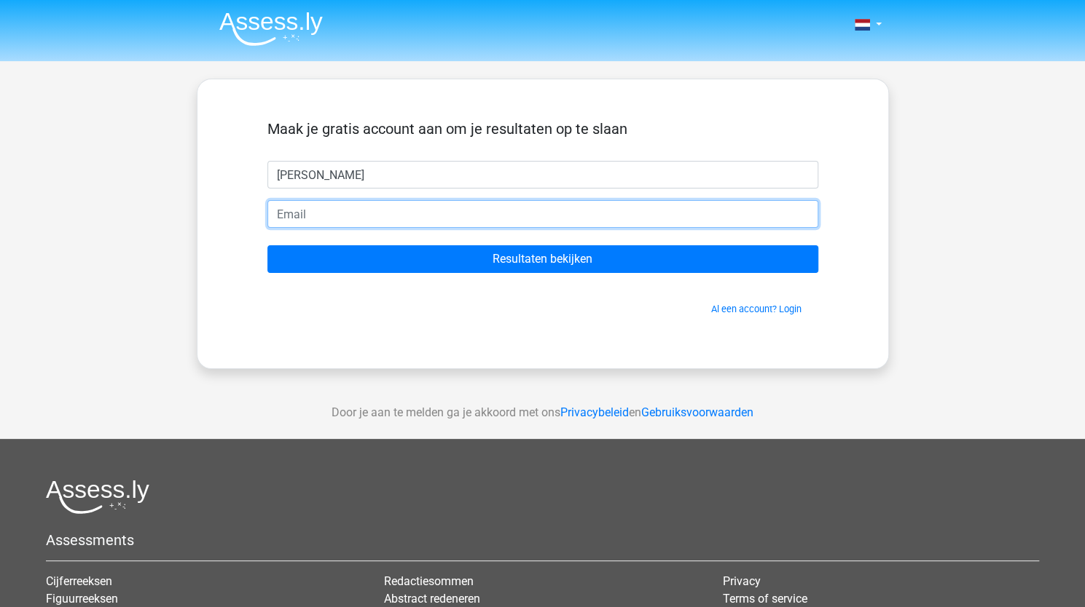
click at [508, 210] on input "email" at bounding box center [542, 214] width 551 height 28
type input "A"
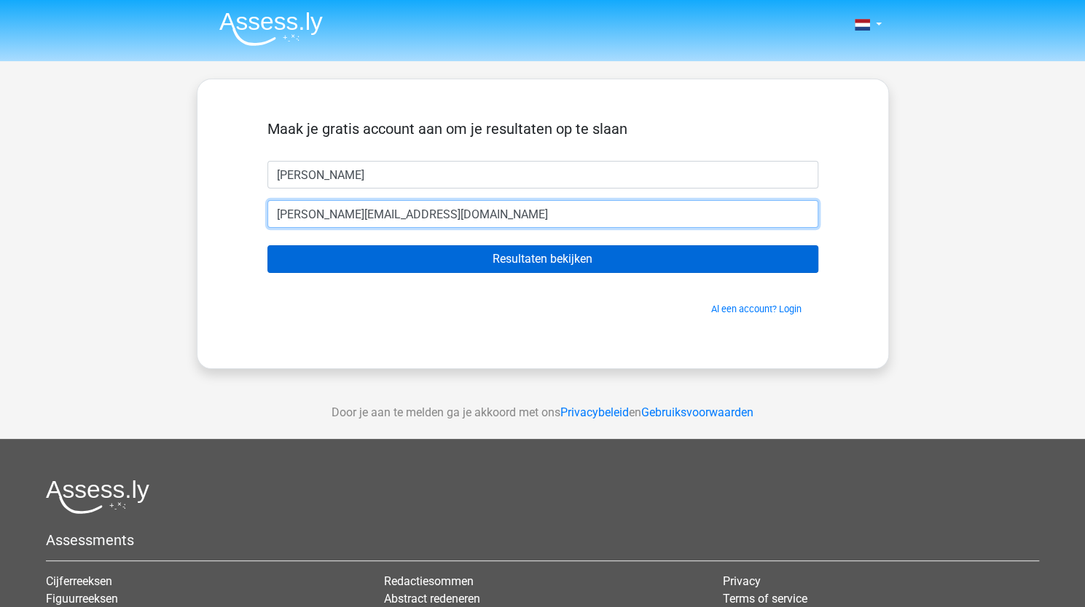
type input "[PERSON_NAME][EMAIL_ADDRESS][DOMAIN_NAME]"
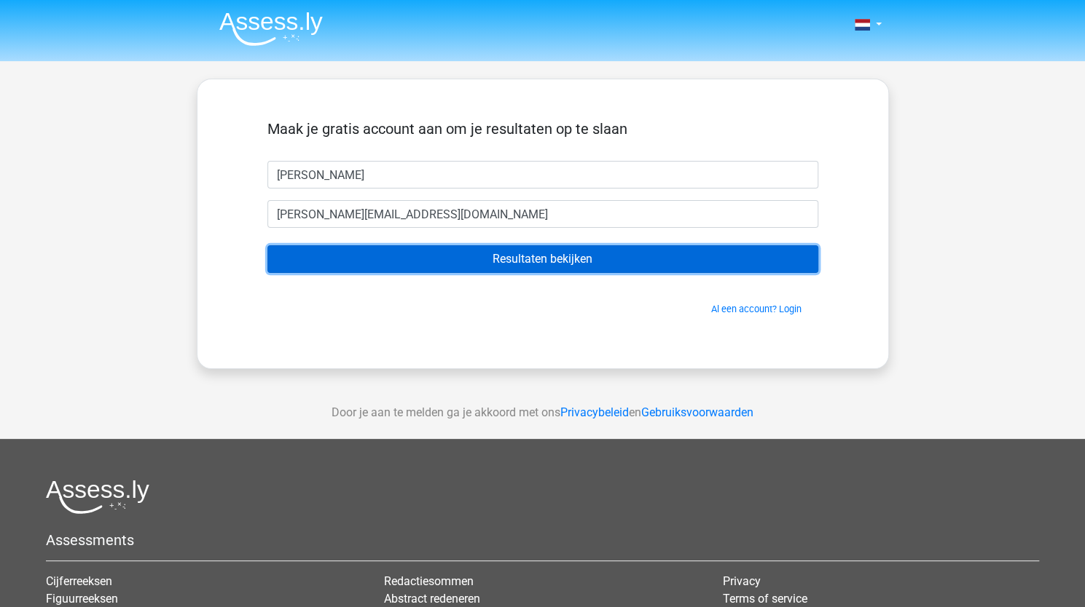
click at [523, 264] on input "Resultaten bekijken" at bounding box center [542, 259] width 551 height 28
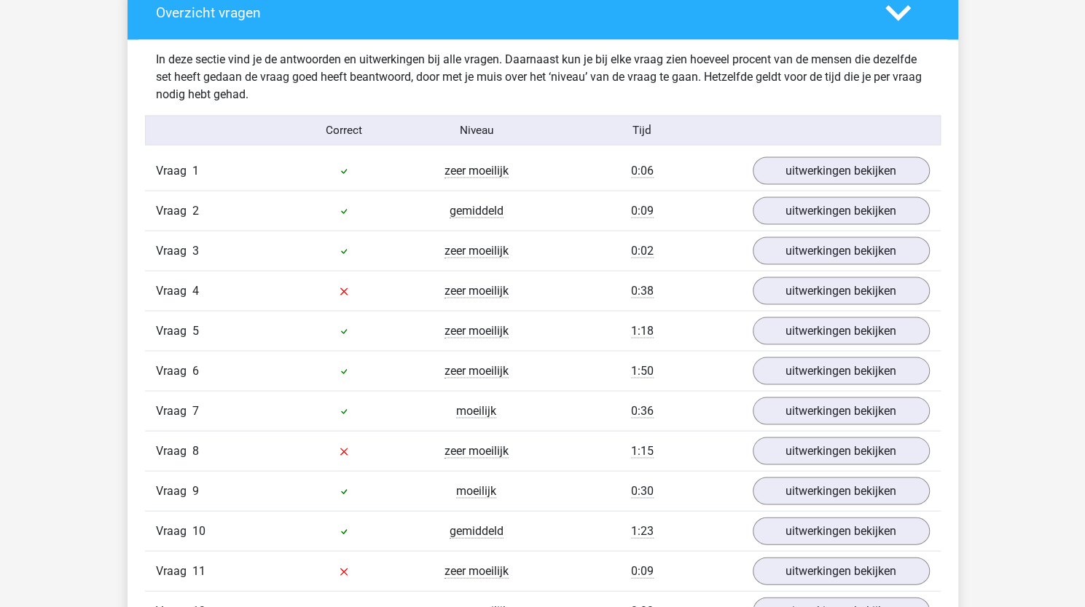
scroll to position [1577, 0]
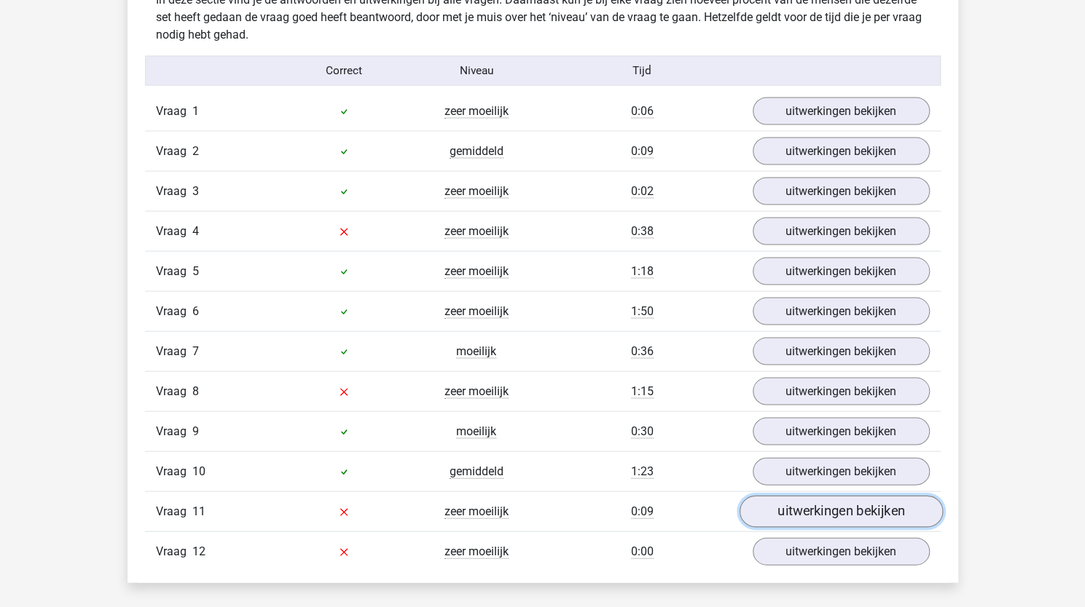
click at [856, 500] on link "uitwerkingen bekijken" at bounding box center [840, 511] width 203 height 32
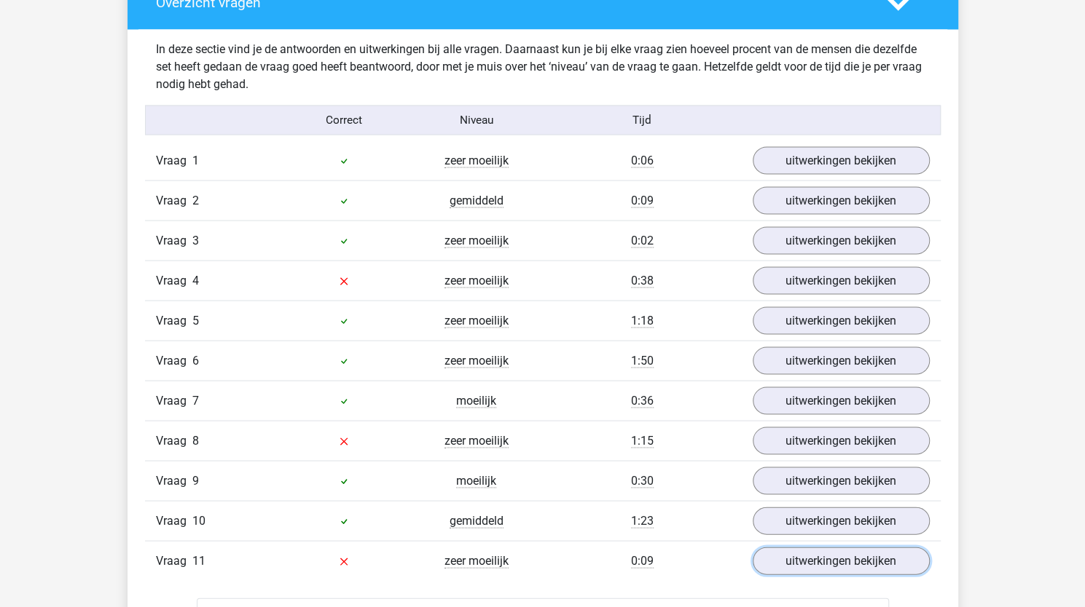
scroll to position [1524, 0]
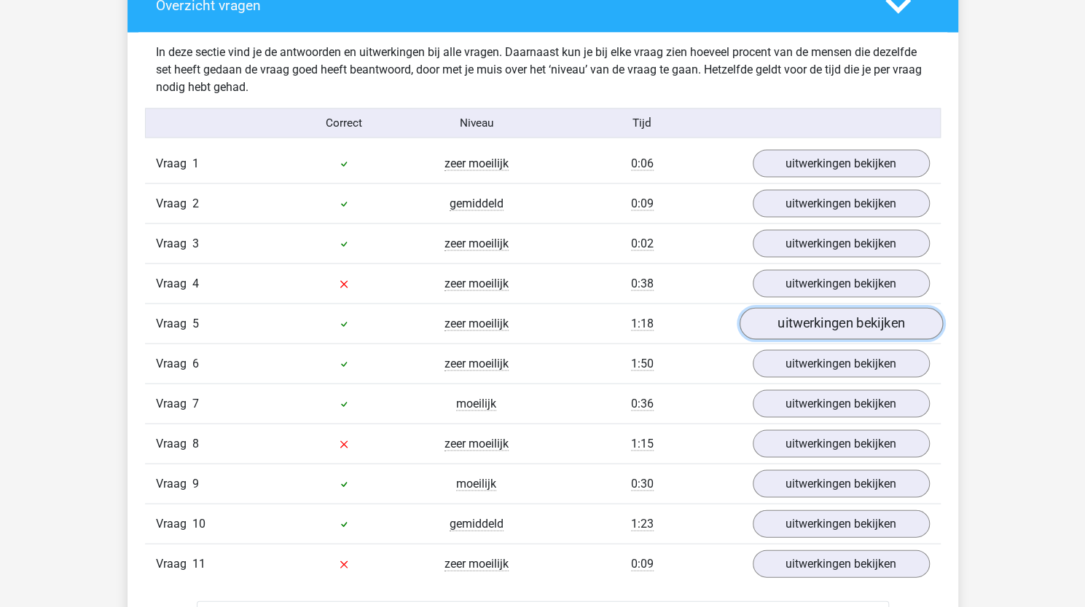
click at [819, 322] on link "uitwerkingen bekijken" at bounding box center [840, 323] width 203 height 32
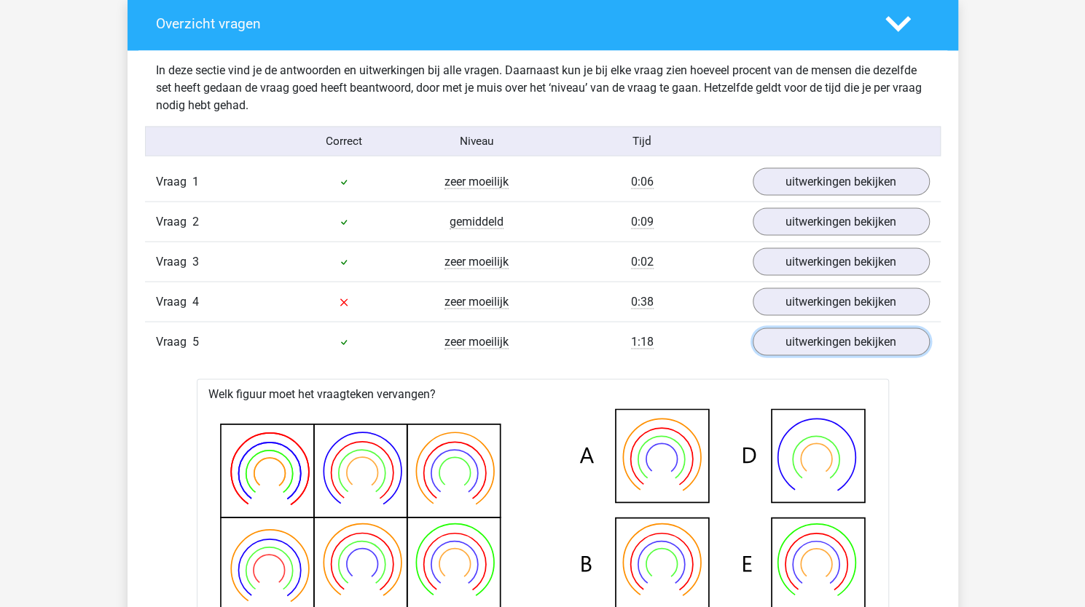
scroll to position [1507, 0]
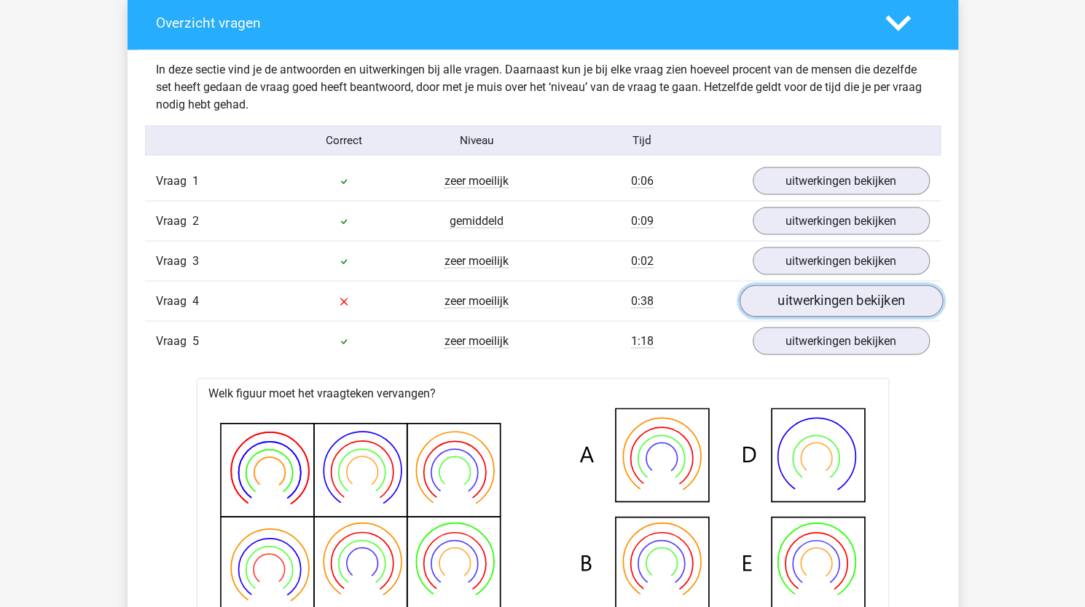
click at [808, 298] on link "uitwerkingen bekijken" at bounding box center [840, 301] width 203 height 32
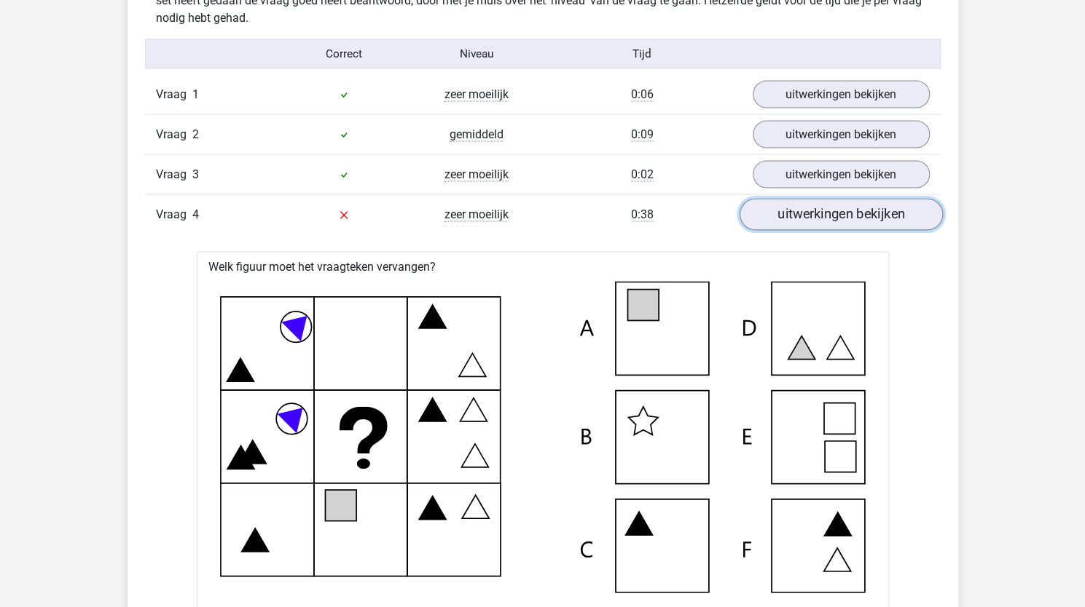
scroll to position [1583, 0]
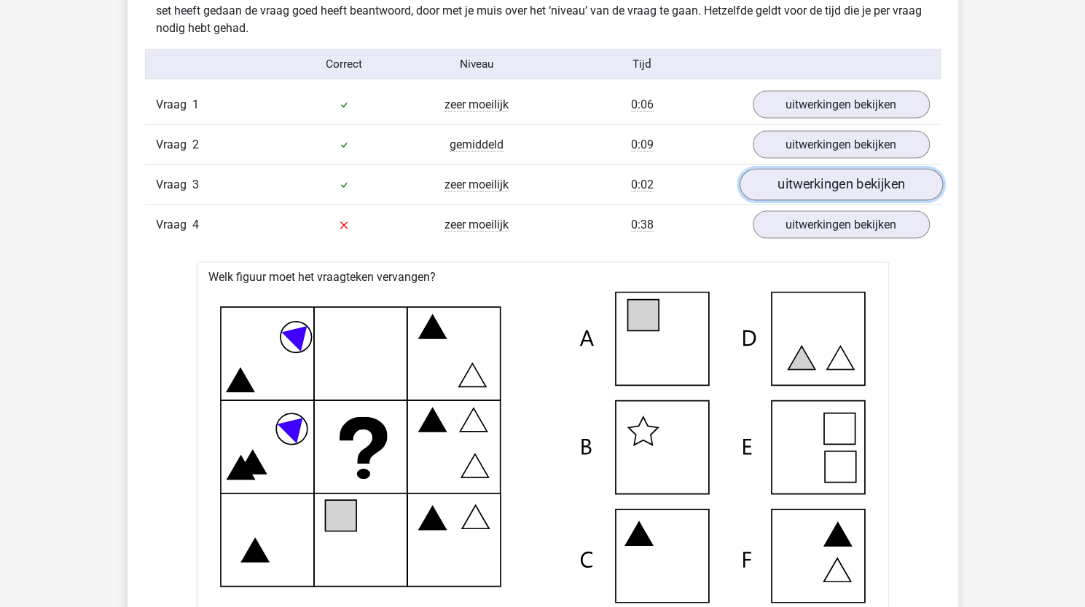
click at [826, 172] on link "uitwerkingen bekijken" at bounding box center [840, 184] width 203 height 32
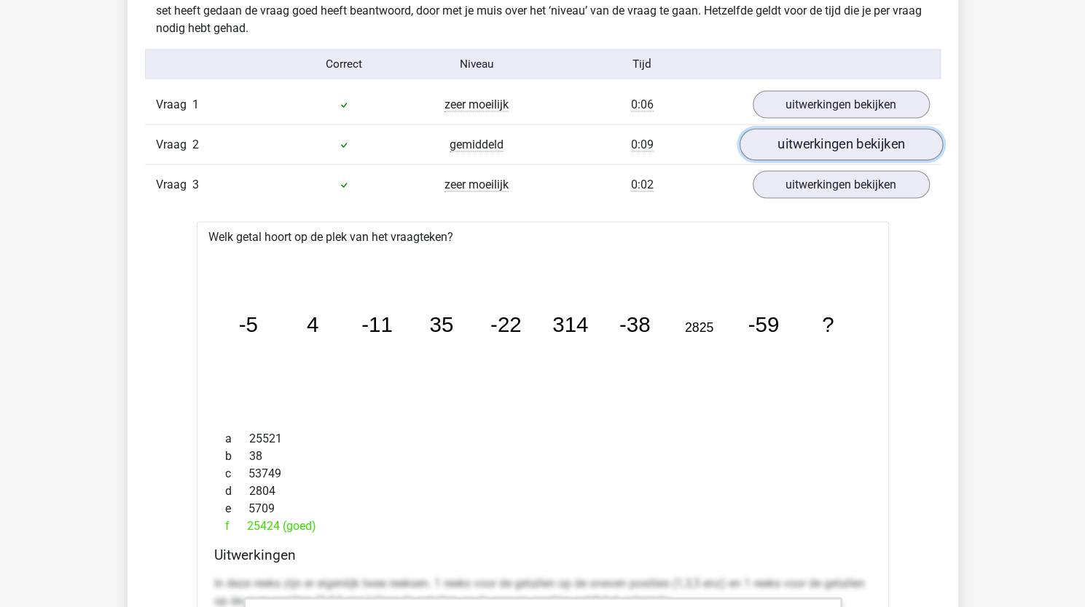
click at [836, 133] on link "uitwerkingen bekijken" at bounding box center [840, 144] width 203 height 32
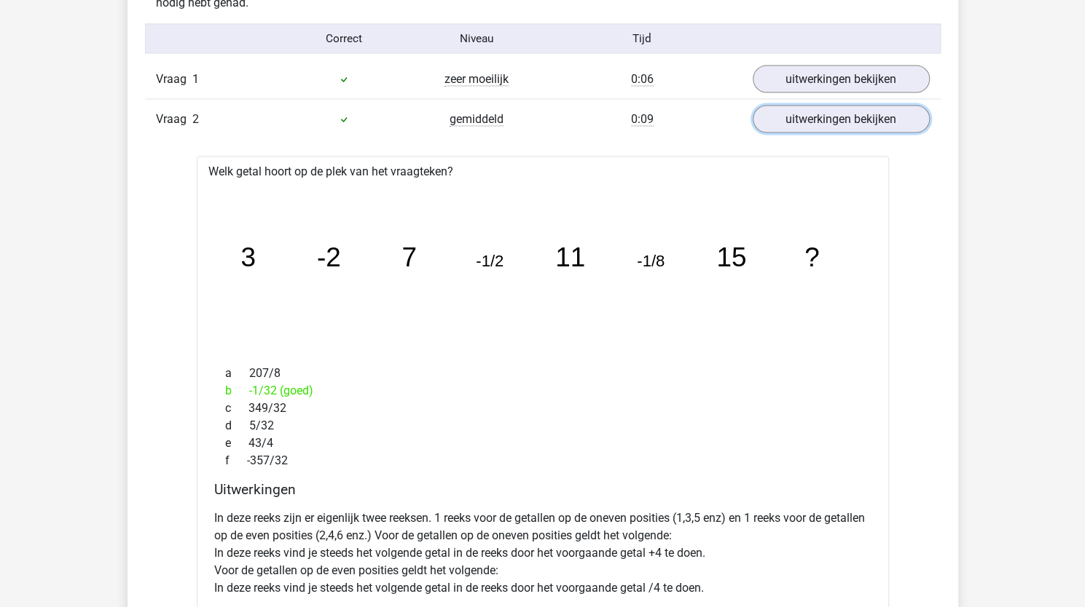
scroll to position [1608, 0]
click at [805, 123] on link "uitwerkingen bekijken" at bounding box center [840, 119] width 203 height 32
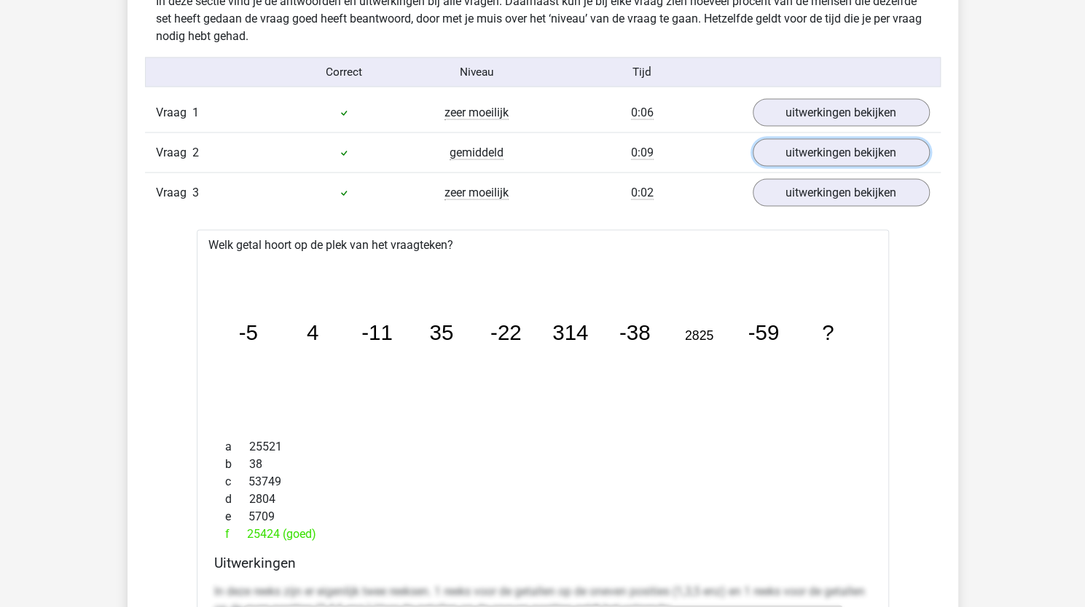
scroll to position [1571, 0]
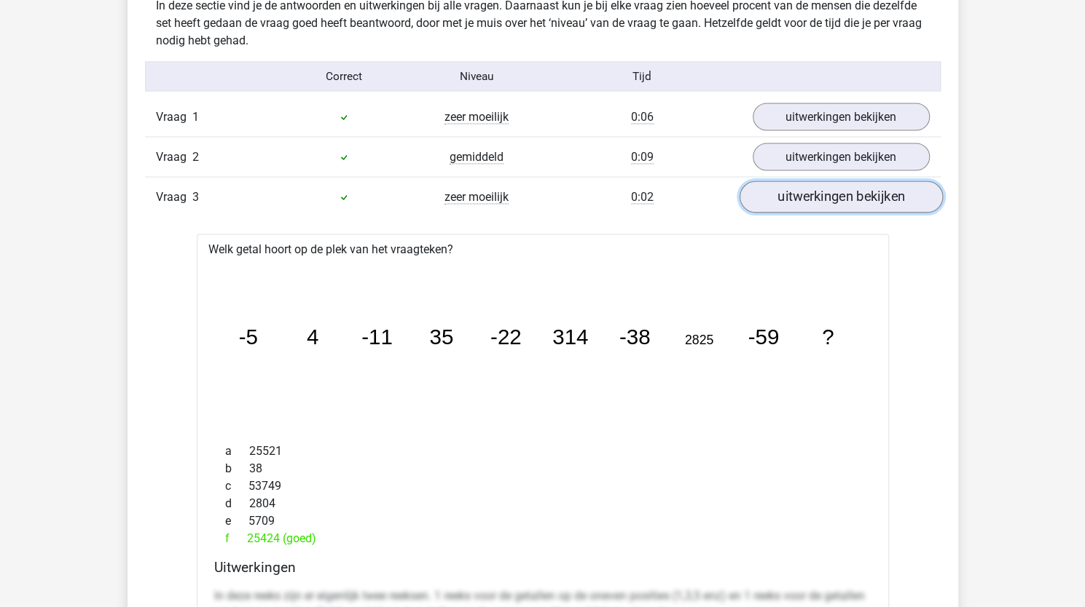
click at [839, 197] on link "uitwerkingen bekijken" at bounding box center [840, 197] width 203 height 32
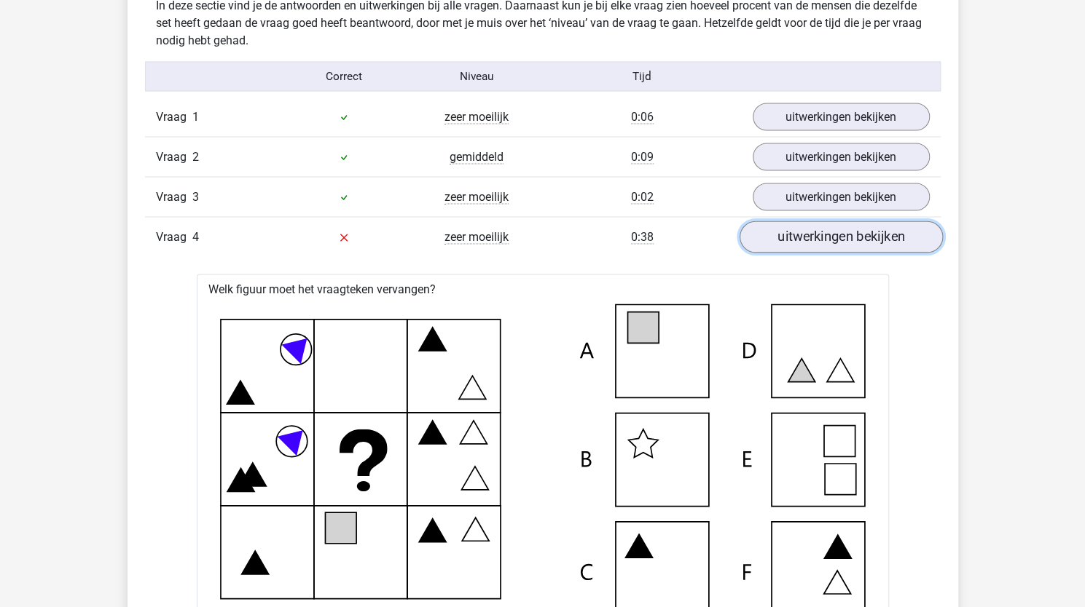
click at [839, 240] on link "uitwerkingen bekijken" at bounding box center [840, 237] width 203 height 32
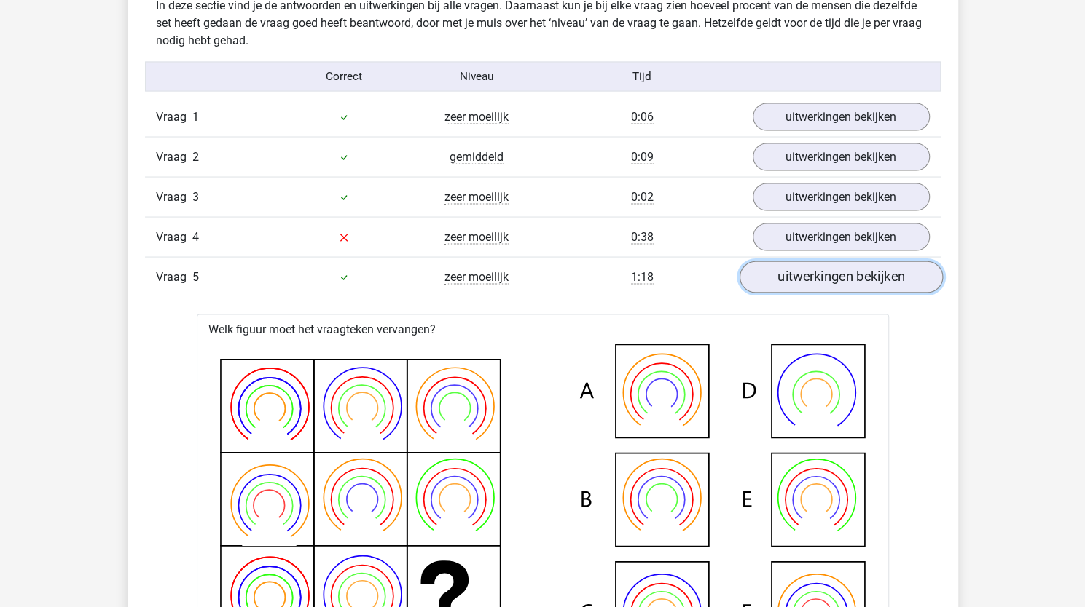
click at [838, 278] on link "uitwerkingen bekijken" at bounding box center [840, 277] width 203 height 32
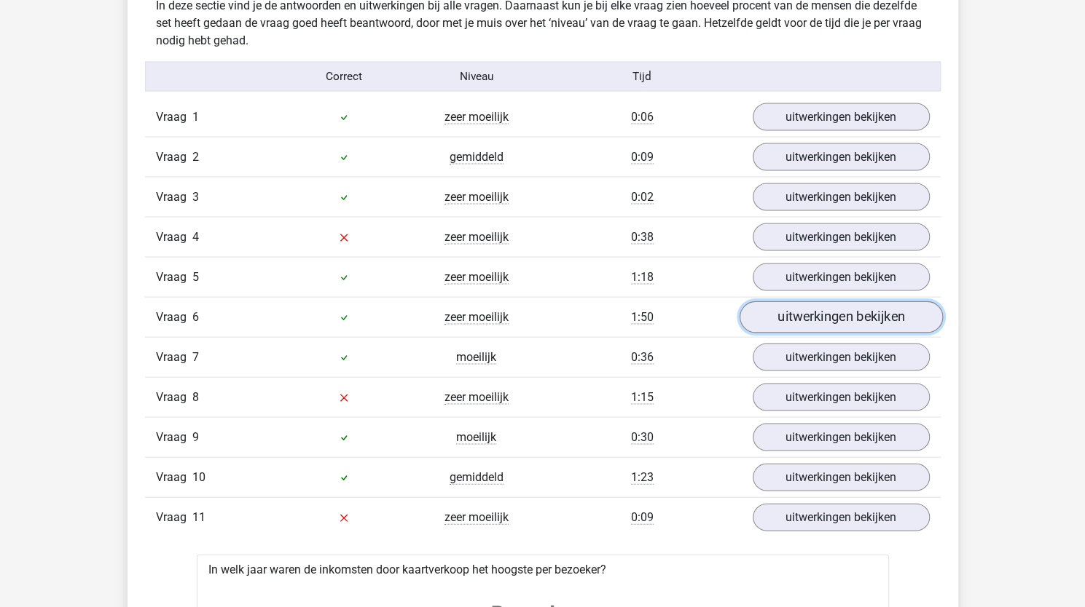
click at [839, 313] on link "uitwerkingen bekijken" at bounding box center [840, 317] width 203 height 32
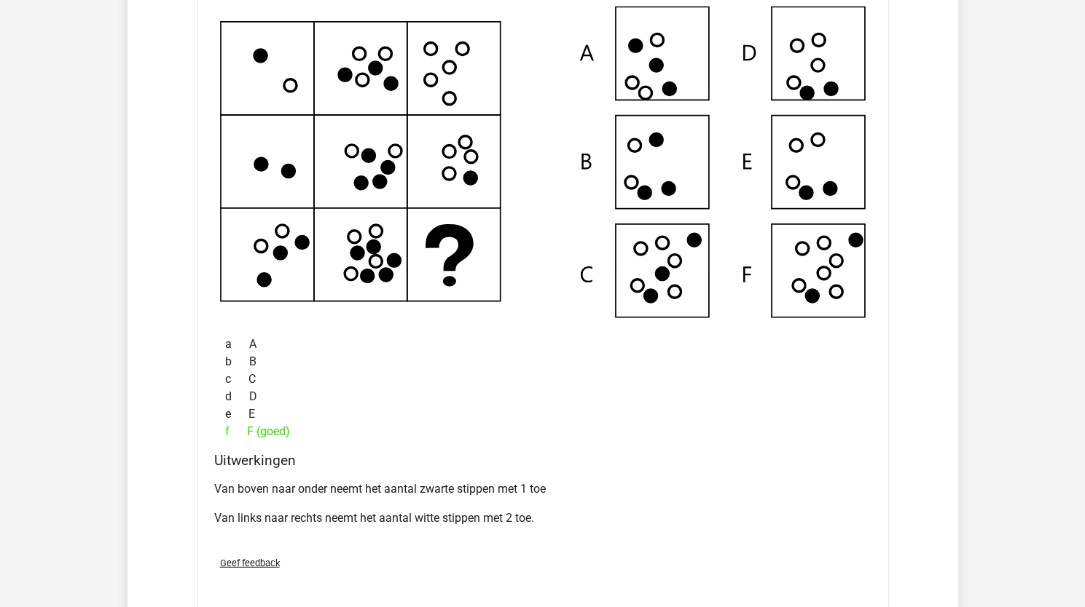
scroll to position [1948, 0]
click at [387, 297] on icon at bounding box center [542, 163] width 645 height 312
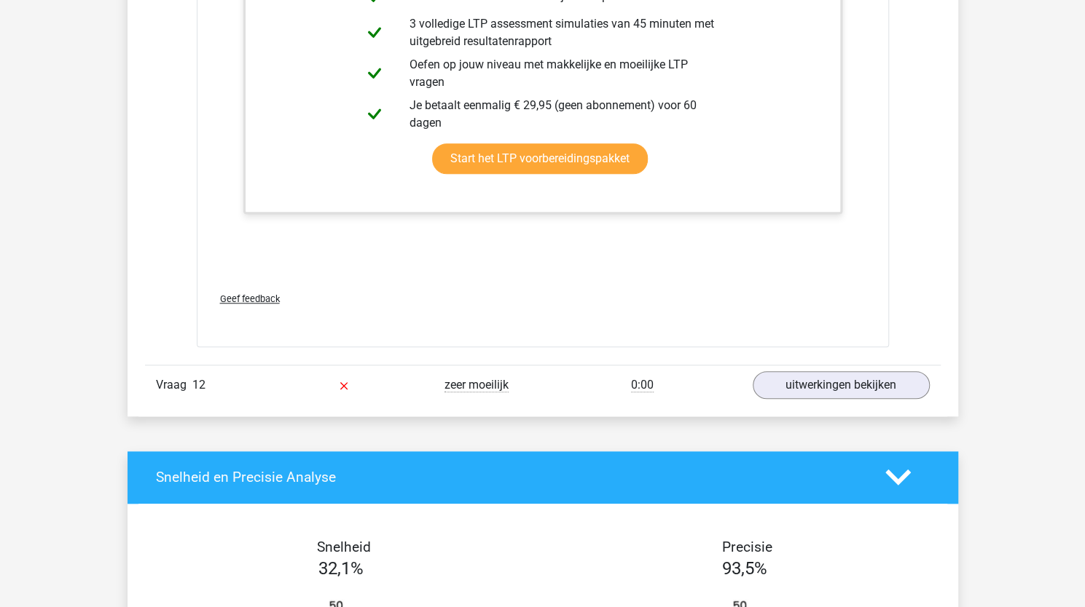
scroll to position [3869, 0]
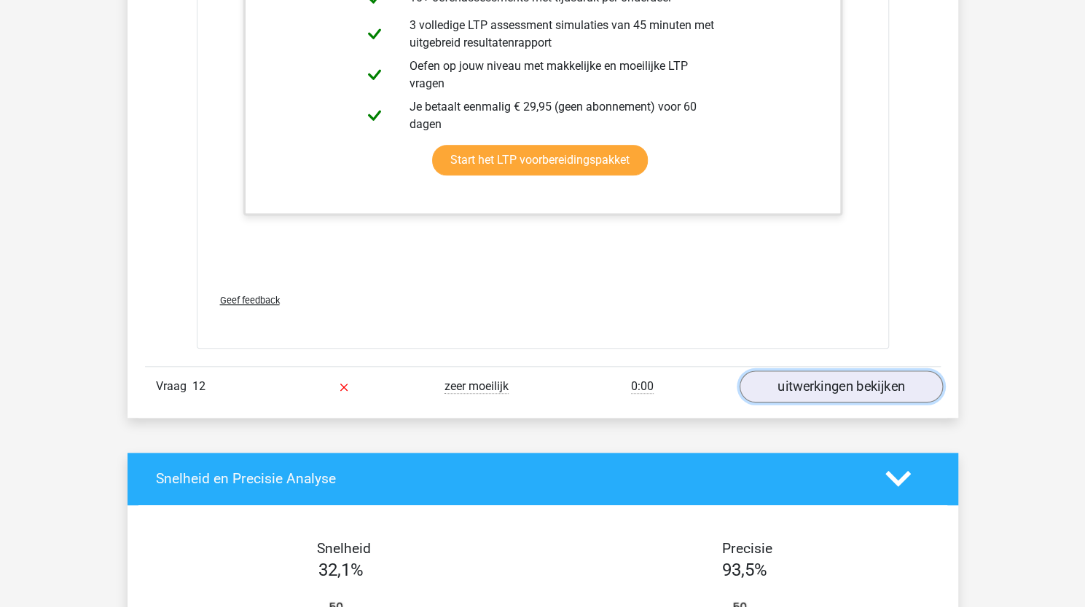
click at [845, 382] on link "uitwerkingen bekijken" at bounding box center [840, 387] width 203 height 32
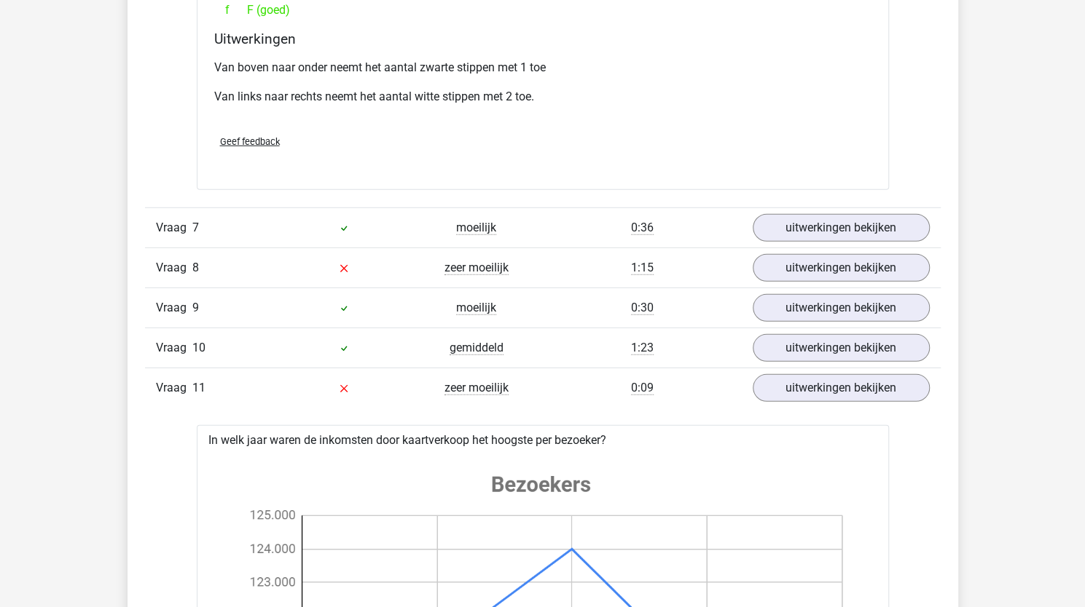
scroll to position [2369, 0]
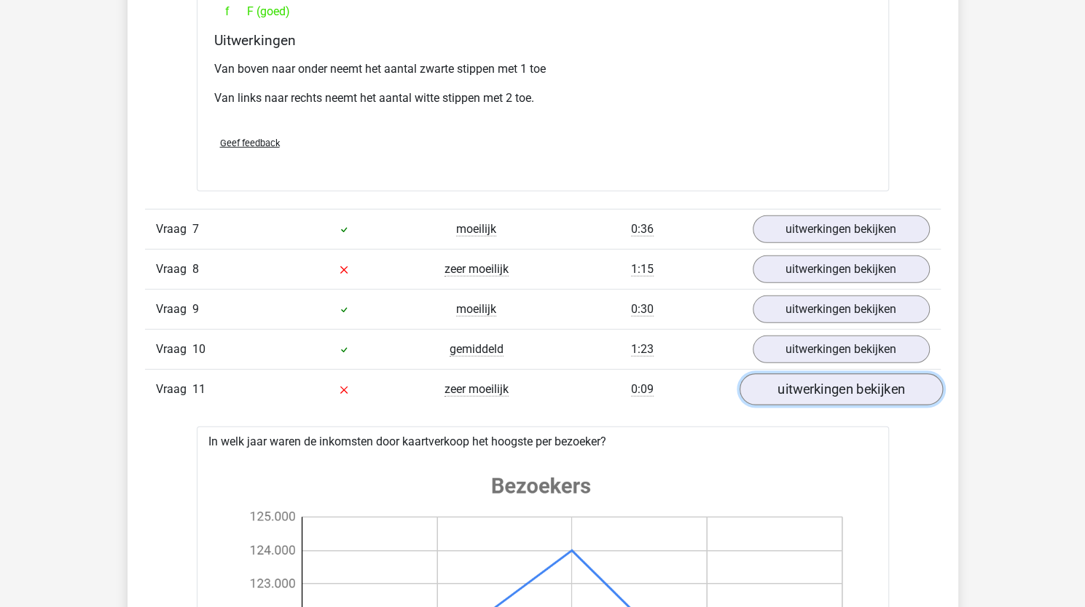
click at [811, 385] on link "uitwerkingen bekijken" at bounding box center [840, 390] width 203 height 32
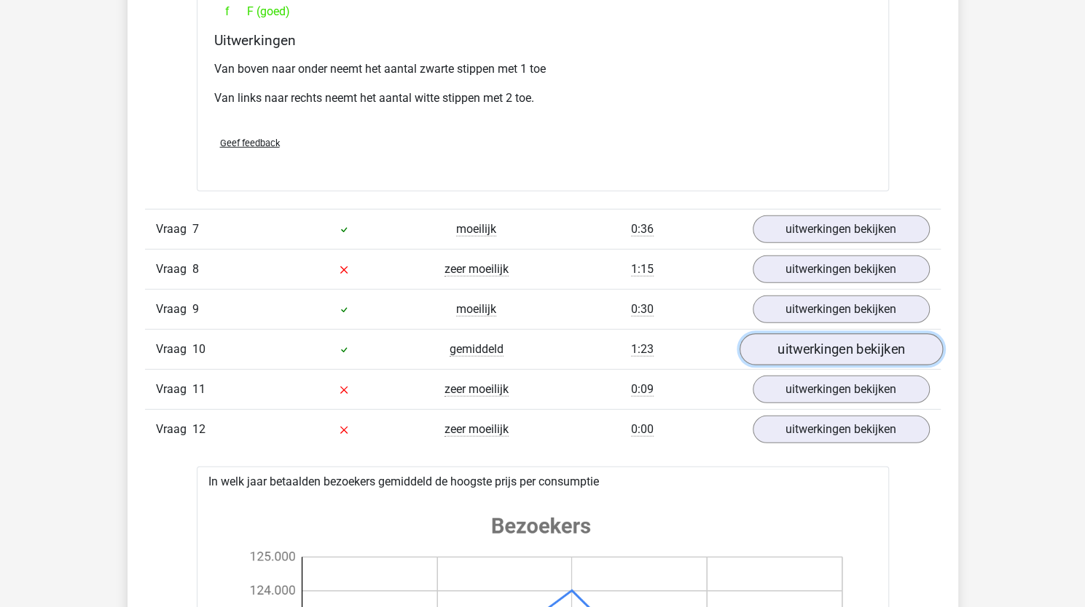
click at [830, 349] on link "uitwerkingen bekijken" at bounding box center [840, 350] width 203 height 32
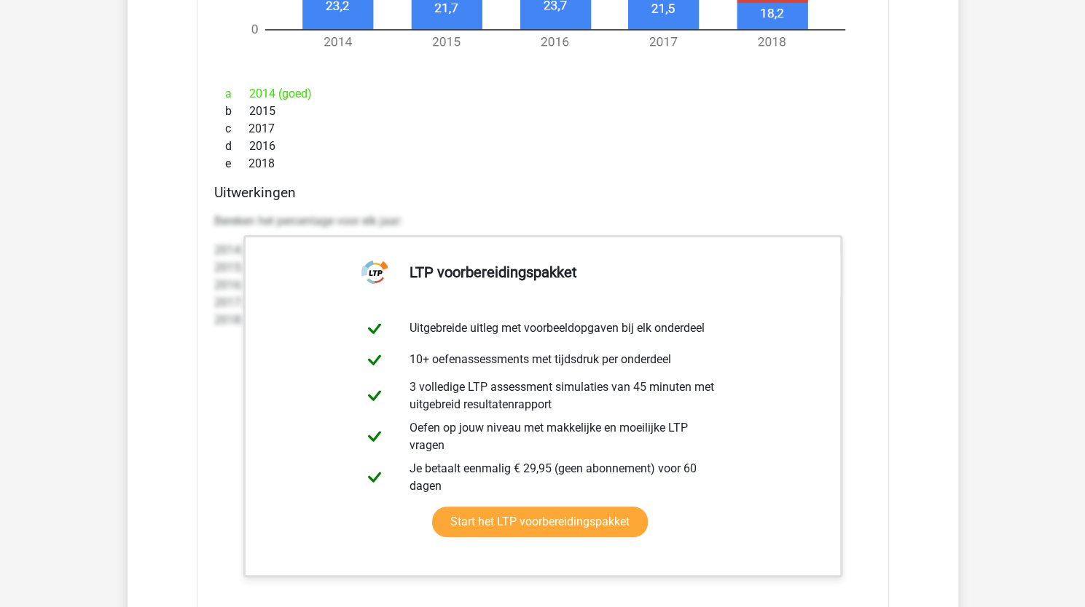
scroll to position [3465, 0]
